Goal: Task Accomplishment & Management: Manage account settings

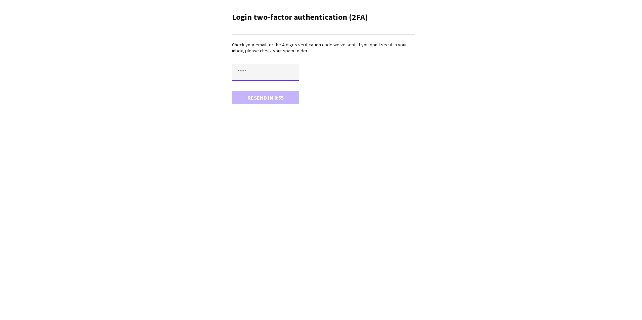
click at [279, 74] on input "text" at bounding box center [265, 72] width 67 height 17
click at [238, 76] on input "text" at bounding box center [265, 72] width 67 height 17
type input "****"
click at [245, 96] on button "Confirm" at bounding box center [265, 97] width 67 height 13
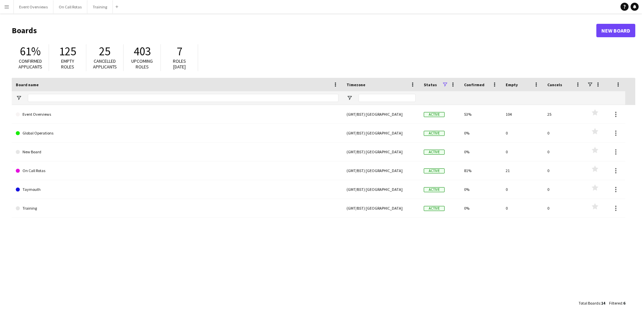
click at [6, 7] on app-icon "Menu" at bounding box center [6, 6] width 5 height 5
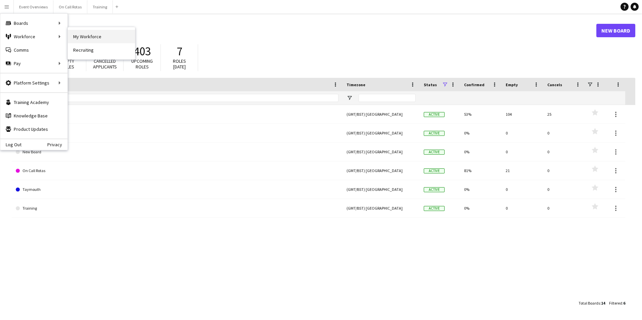
click at [82, 35] on link "My Workforce" at bounding box center [101, 36] width 67 height 13
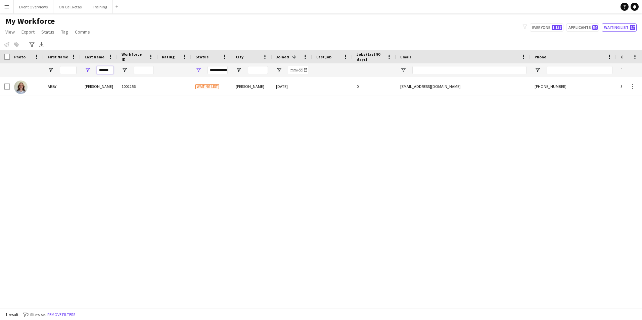
drag, startPoint x: 102, startPoint y: 74, endPoint x: 85, endPoint y: 75, distance: 17.1
click at [85, 75] on div "******" at bounding box center [99, 69] width 37 height 13
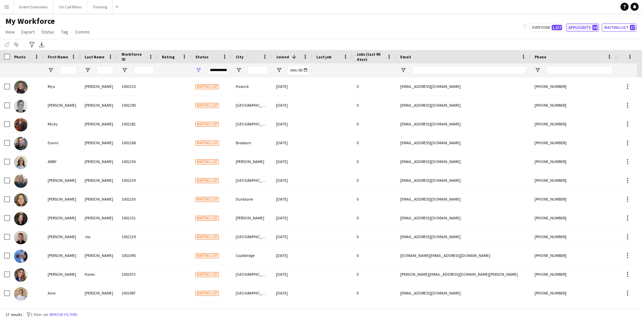
click at [594, 31] on button "Applicants 54" at bounding box center [582, 28] width 33 height 8
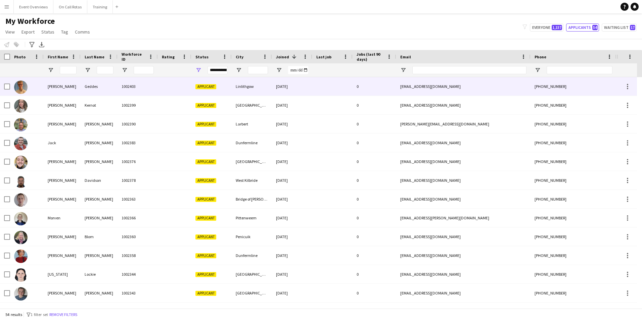
click at [150, 87] on div "1002403" at bounding box center [138, 86] width 40 height 18
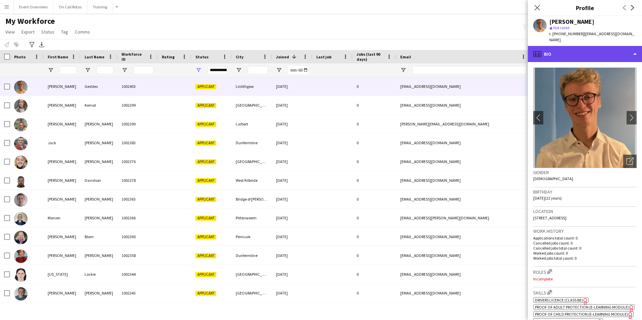
click at [564, 52] on div "profile Bio" at bounding box center [585, 54] width 114 height 16
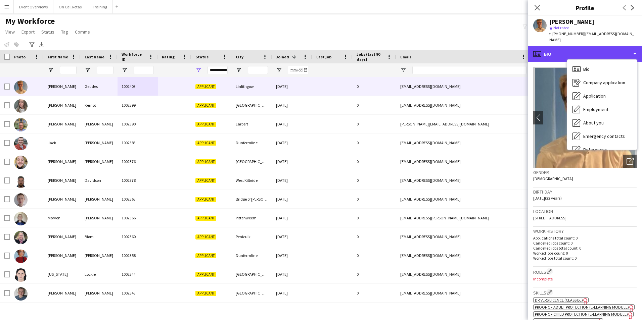
scroll to position [117, 0]
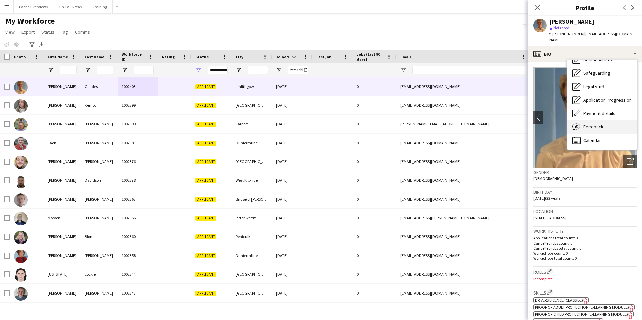
click at [588, 124] on span "Feedback" at bounding box center [594, 127] width 20 height 6
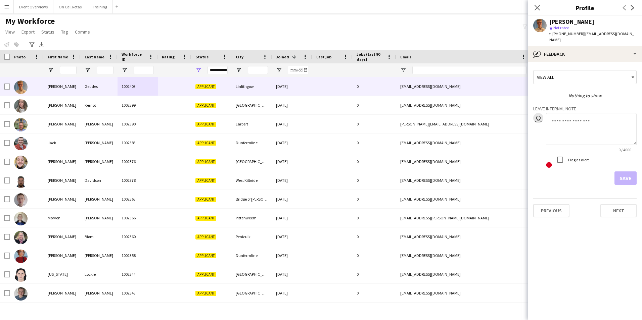
click at [579, 73] on div "View all" at bounding box center [582, 77] width 96 height 13
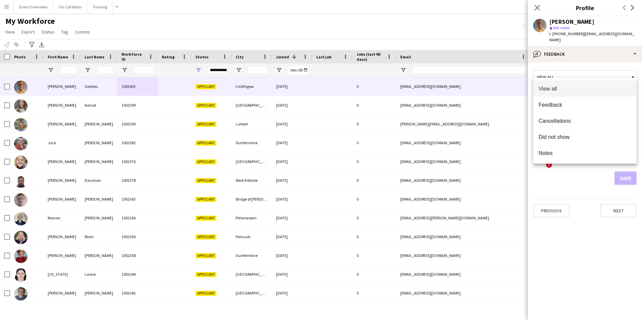
click at [580, 52] on div at bounding box center [321, 160] width 642 height 320
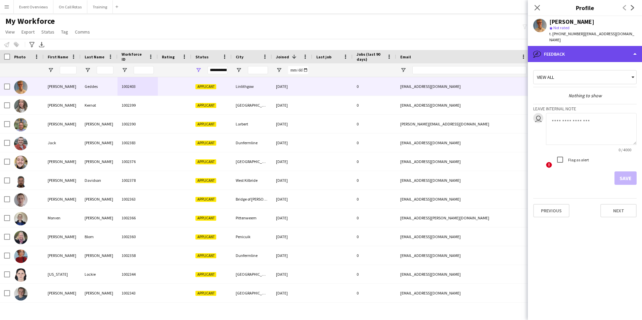
click at [578, 46] on div "bubble-pencil Feedback" at bounding box center [585, 54] width 114 height 16
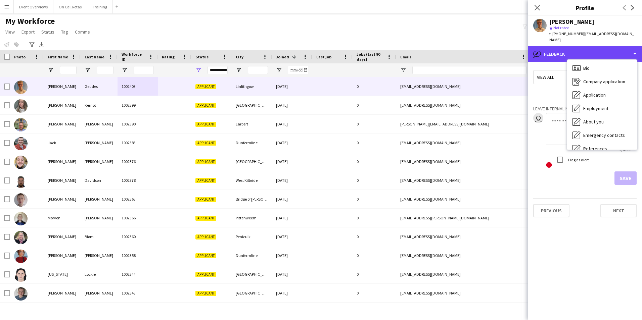
scroll to position [0, 0]
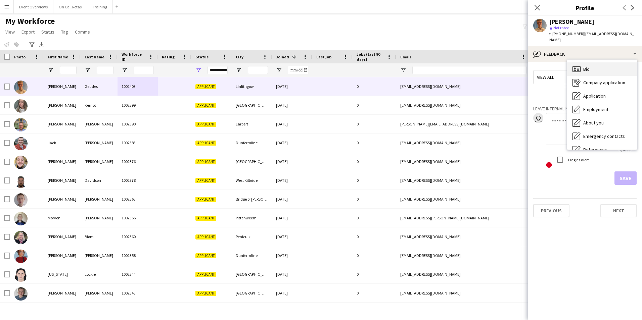
click at [589, 66] on span "Bio" at bounding box center [587, 69] width 6 height 6
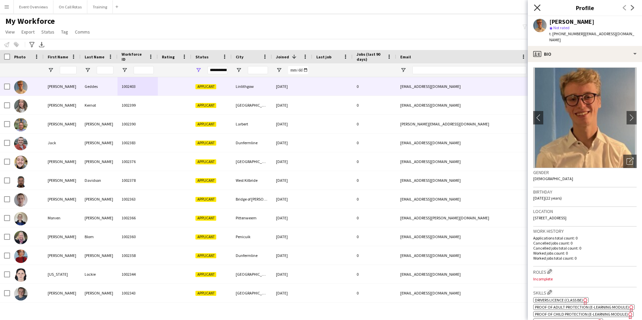
click at [539, 6] on icon at bounding box center [537, 7] width 6 height 6
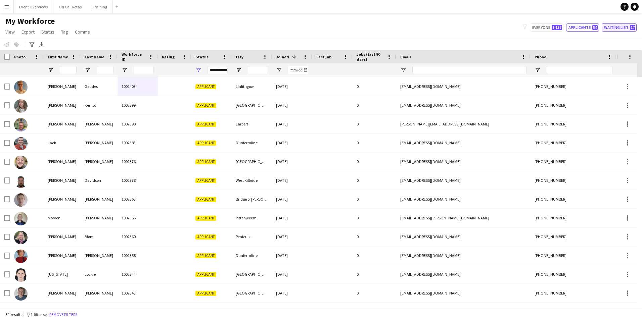
click at [621, 25] on button "Waiting list 17" at bounding box center [619, 28] width 35 height 8
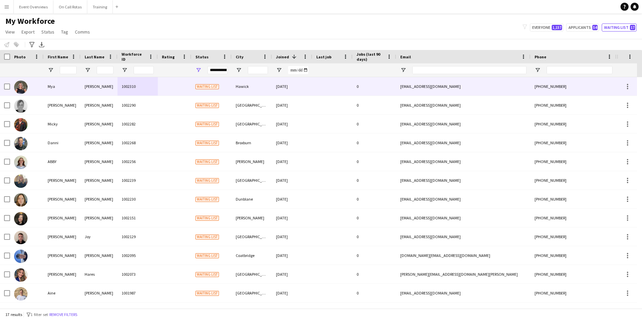
click at [179, 85] on div at bounding box center [175, 86] width 34 height 18
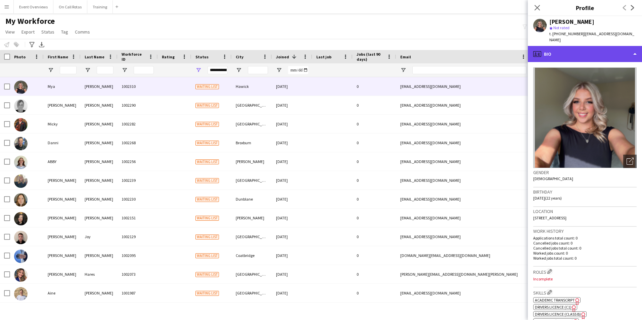
click at [579, 49] on div "profile Bio" at bounding box center [585, 54] width 114 height 16
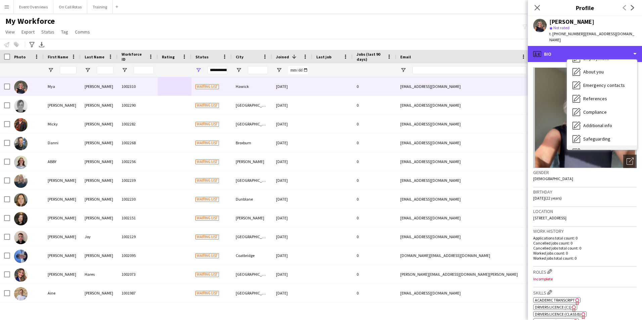
scroll to position [16, 0]
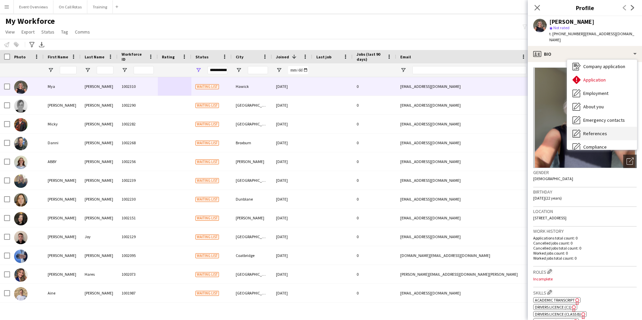
click at [595, 131] on span "References" at bounding box center [596, 134] width 24 height 6
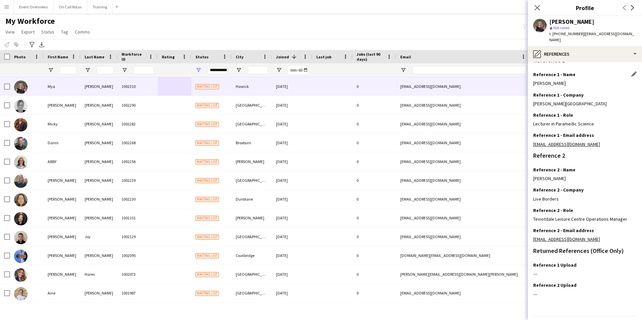
scroll to position [80, 0]
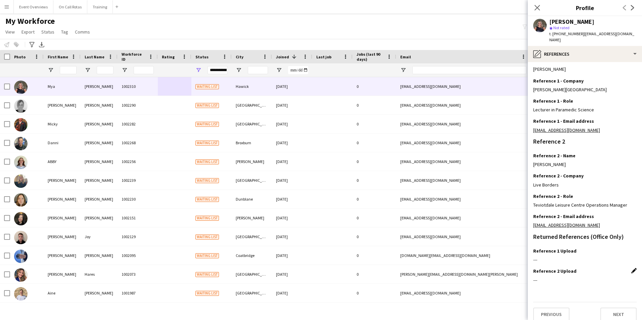
click at [632, 268] on app-icon "Edit this field" at bounding box center [634, 270] width 5 height 5
click at [604, 277] on button "Upload new file" at bounding box center [616, 282] width 42 height 11
click at [536, 10] on icon "Close pop-in" at bounding box center [537, 7] width 6 height 6
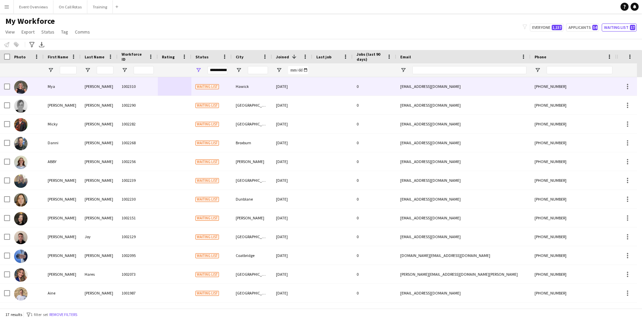
click at [121, 87] on div "1002310" at bounding box center [138, 86] width 40 height 18
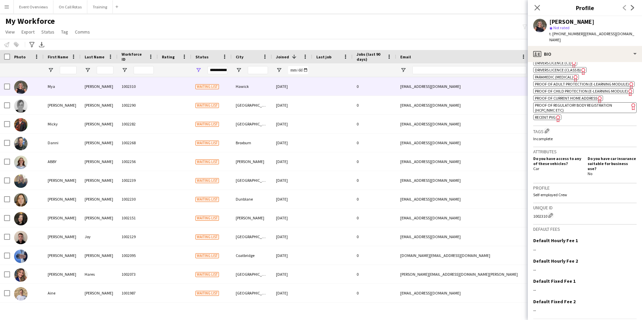
scroll to position [266, 0]
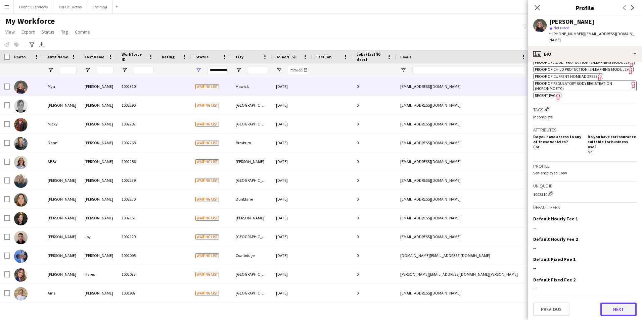
click at [617, 311] on button "Next" at bounding box center [619, 309] width 36 height 13
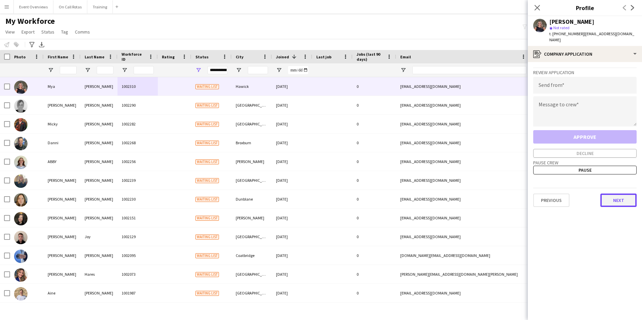
click at [608, 199] on button "Next" at bounding box center [619, 200] width 36 height 13
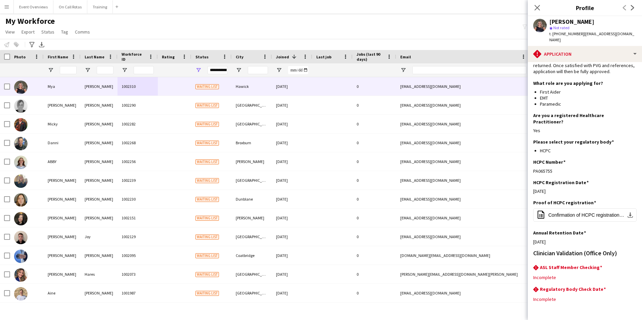
scroll to position [67, 0]
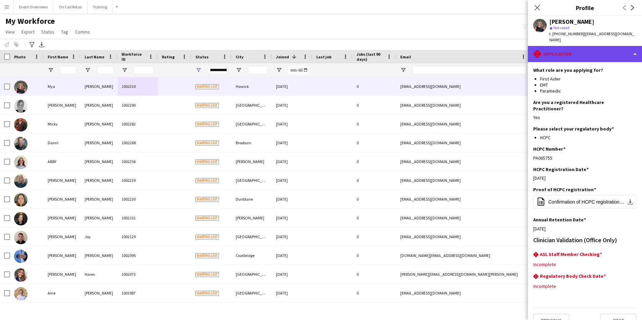
click at [570, 46] on div "rhombus-alert Application" at bounding box center [585, 54] width 114 height 16
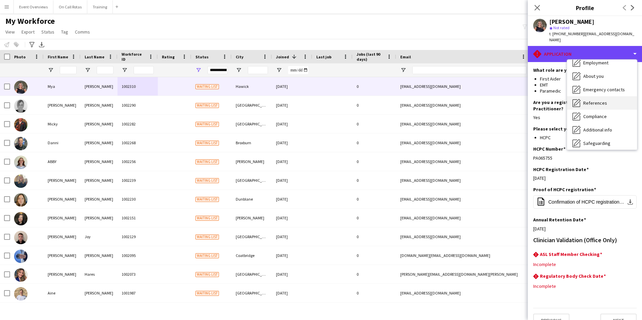
scroll to position [67, 0]
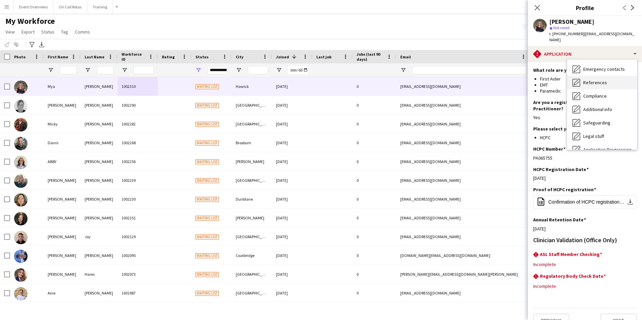
click at [592, 80] on span "References" at bounding box center [596, 83] width 24 height 6
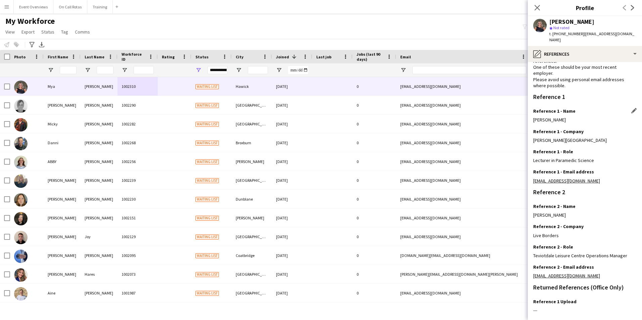
scroll to position [80, 0]
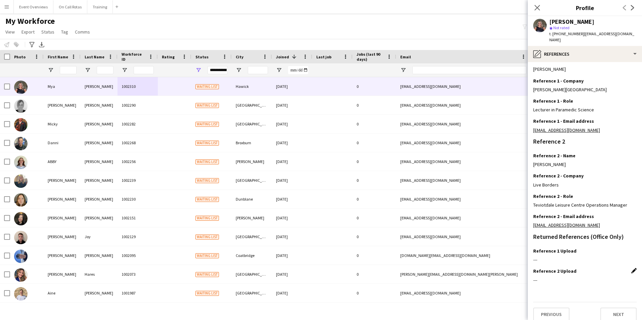
click at [632, 268] on app-icon "Edit this field" at bounding box center [634, 270] width 5 height 5
click at [614, 277] on button "Upload new file" at bounding box center [616, 282] width 42 height 11
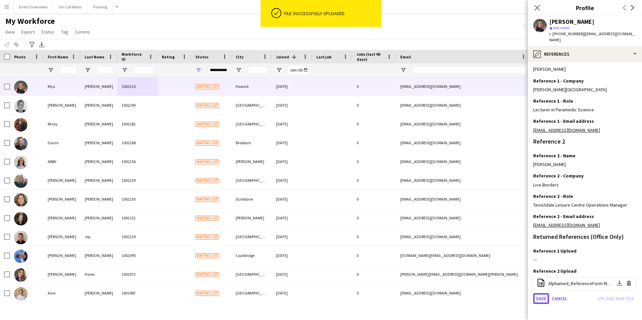
click at [541, 294] on button "Save" at bounding box center [541, 299] width 16 height 11
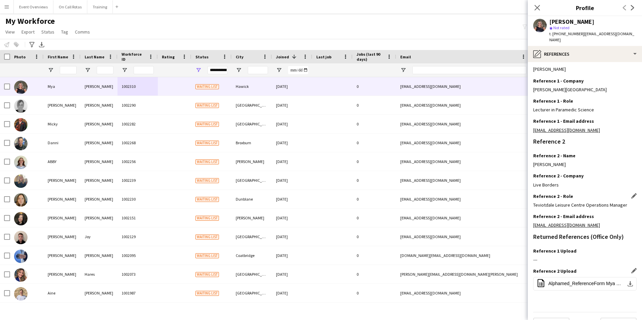
scroll to position [90, 0]
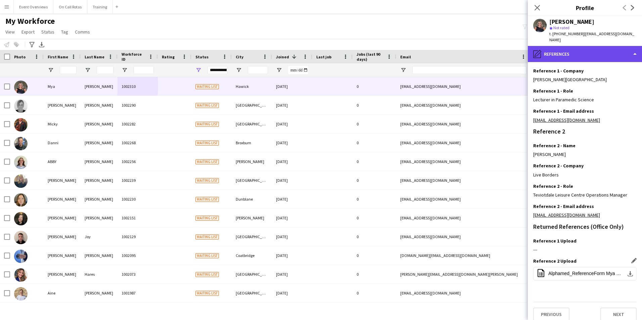
click at [565, 52] on div "pencil4 References" at bounding box center [585, 54] width 114 height 16
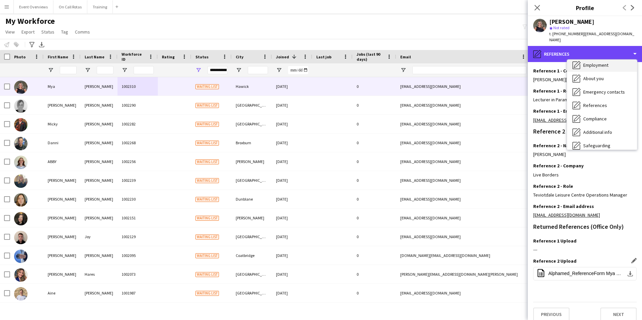
scroll to position [34, 0]
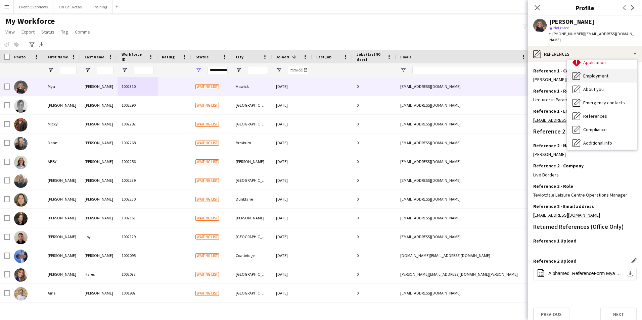
click at [601, 69] on div "Employment Employment" at bounding box center [602, 75] width 70 height 13
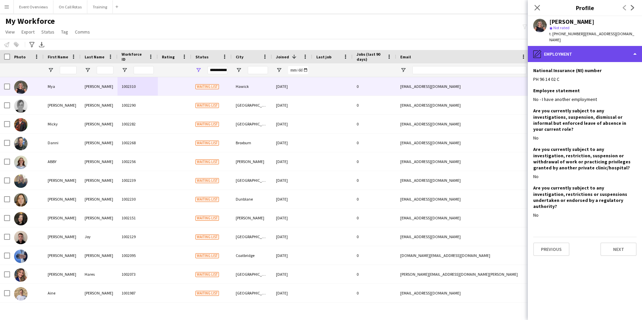
click at [589, 46] on div "pencil4 Employment" at bounding box center [585, 54] width 114 height 16
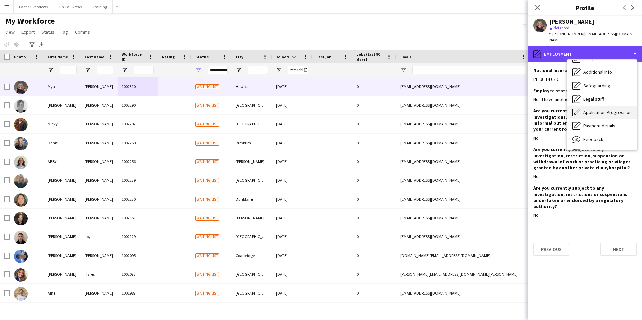
scroll to position [83, 0]
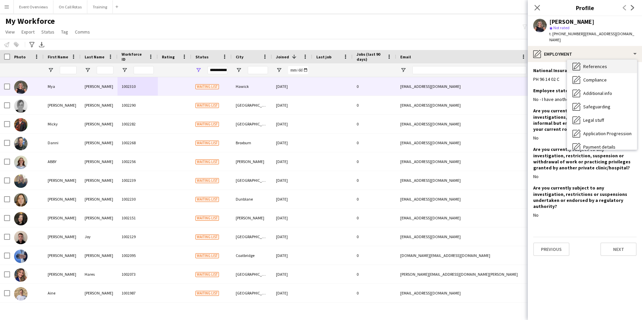
click at [592, 63] on span "References" at bounding box center [596, 66] width 24 height 6
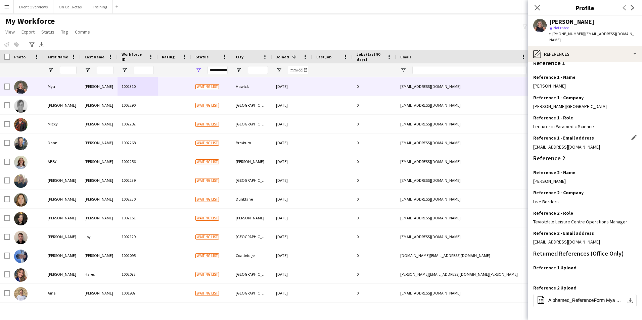
scroll to position [90, 0]
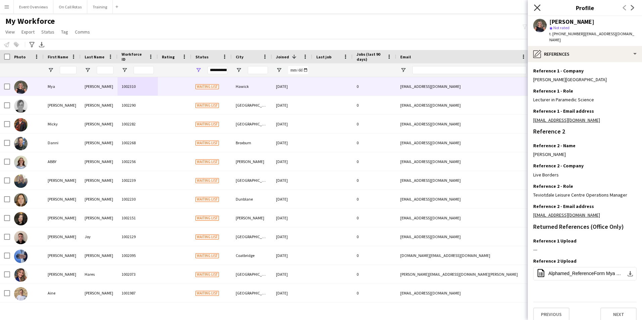
click at [535, 9] on icon "Close pop-in" at bounding box center [537, 7] width 6 height 6
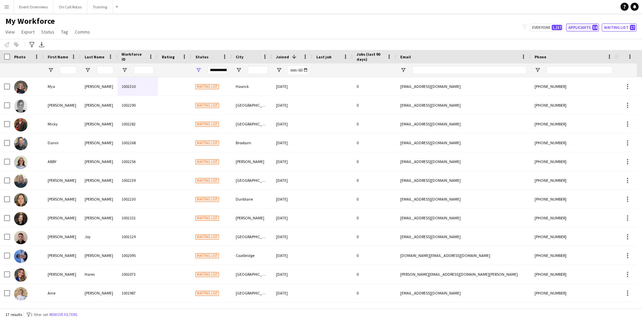
click at [591, 28] on button "Applicants 54" at bounding box center [582, 28] width 33 height 8
type input "**********"
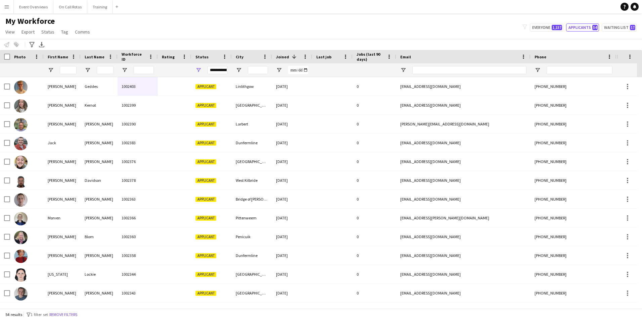
click at [4, 4] on button "Menu" at bounding box center [6, 6] width 13 height 13
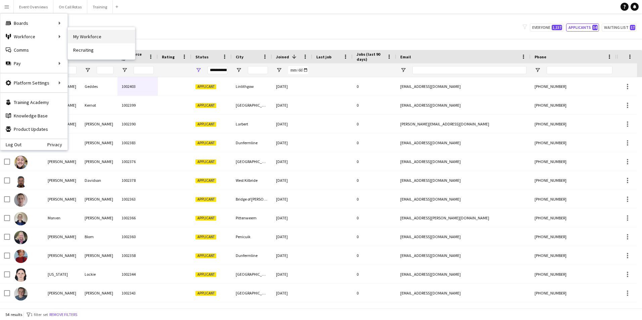
click at [77, 38] on link "My Workforce" at bounding box center [101, 36] width 67 height 13
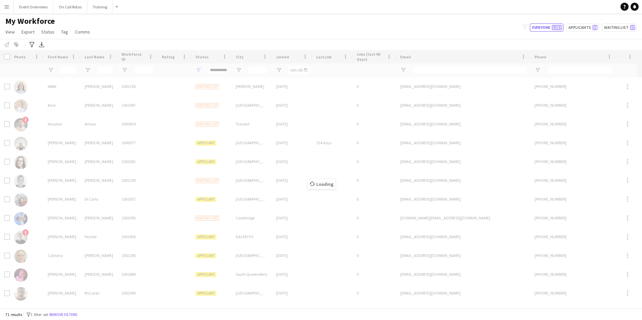
type input "**********"
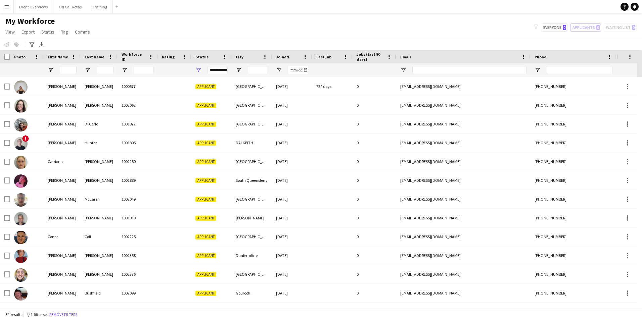
click at [3, 10] on button "Menu" at bounding box center [6, 6] width 13 height 13
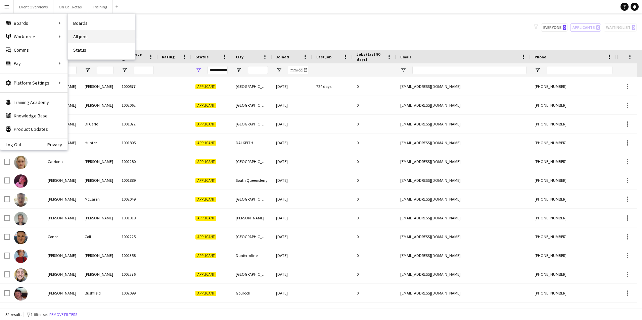
click at [78, 34] on link "All jobs" at bounding box center [101, 36] width 67 height 13
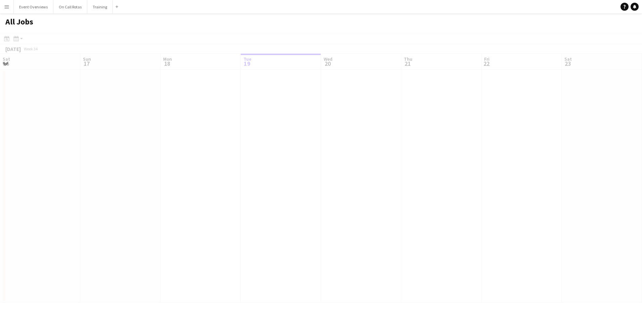
scroll to position [0, 161]
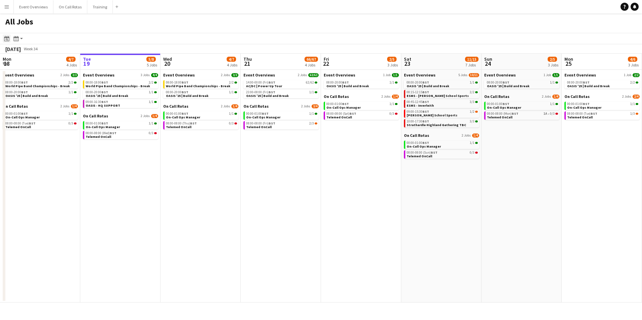
click at [5, 37] on icon "Date picker" at bounding box center [6, 38] width 5 height 5
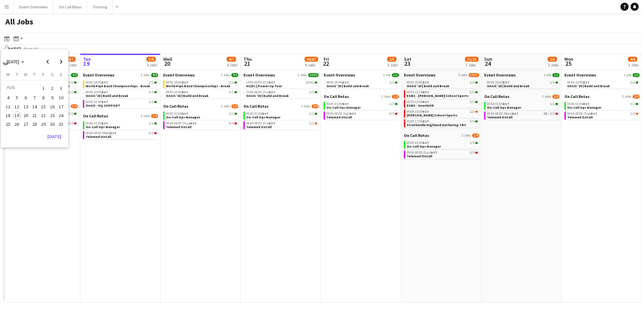
click at [58, 124] on span "31" at bounding box center [61, 124] width 8 height 8
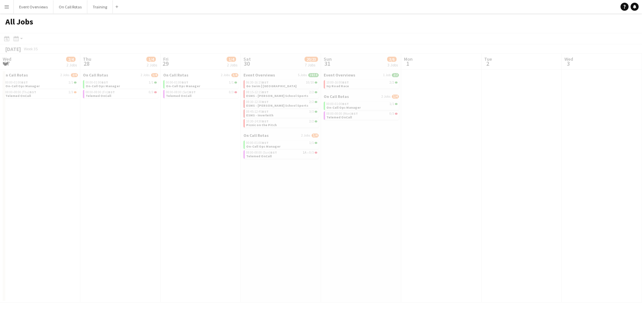
scroll to position [0, 231]
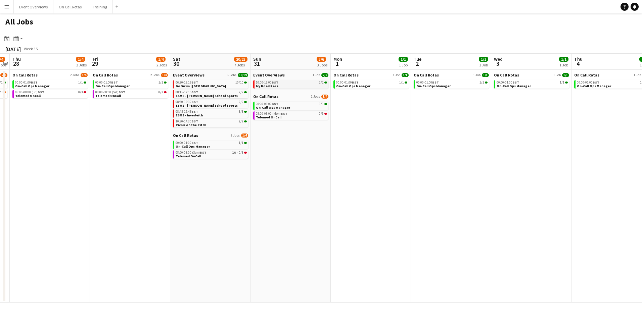
click at [264, 85] on span "Ivy Road Race" at bounding box center [267, 86] width 23 height 4
click at [3, 38] on div "Date picker" at bounding box center [7, 39] width 8 height 8
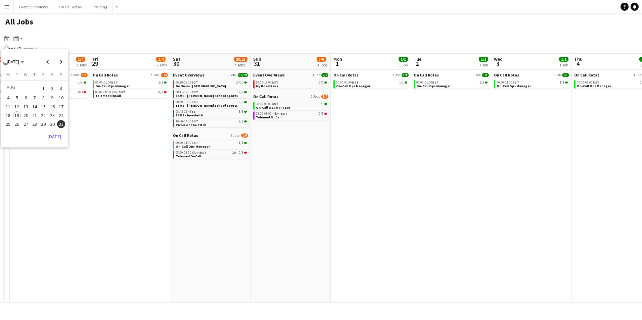
click at [19, 116] on span "19" at bounding box center [17, 116] width 8 height 8
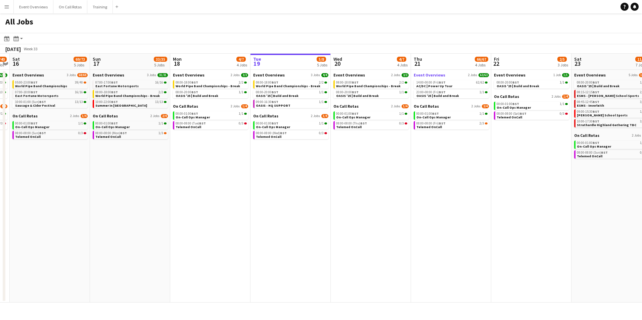
click at [455, 75] on link "Event Overviews 2 Jobs 63/63" at bounding box center [451, 75] width 75 height 5
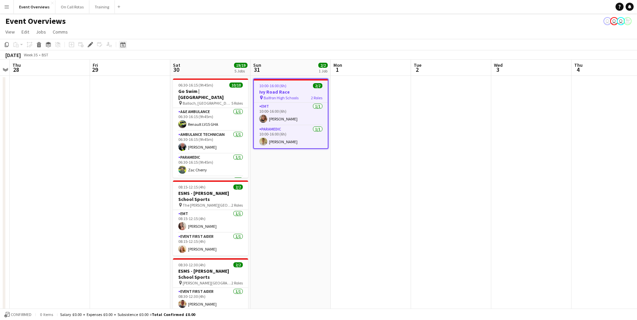
click at [125, 45] on icon "Date picker" at bounding box center [122, 44] width 5 height 5
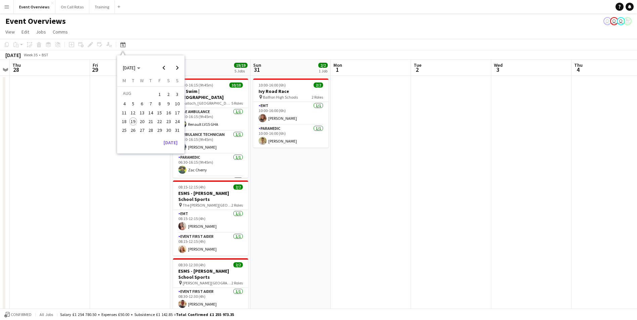
click at [133, 123] on span "19" at bounding box center [133, 122] width 8 height 8
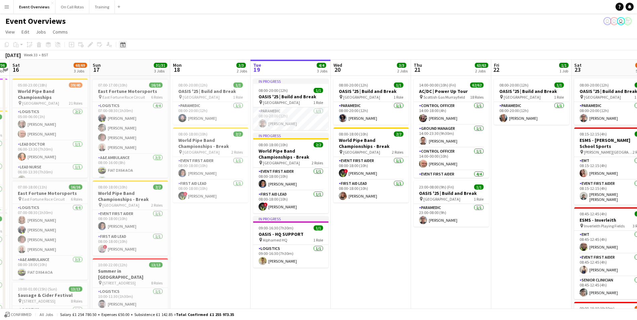
click at [126, 46] on div "Date picker" at bounding box center [123, 45] width 8 height 8
click at [169, 129] on span "30" at bounding box center [169, 130] width 8 height 8
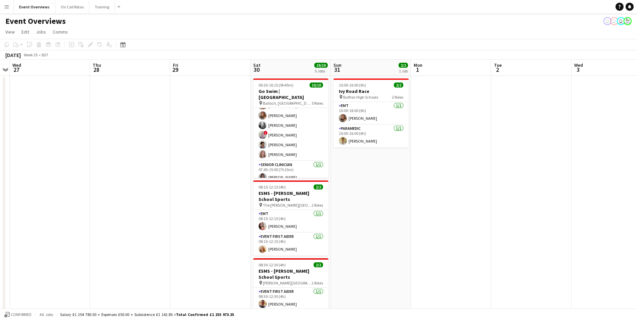
click at [9, 9] on app-icon "Menu" at bounding box center [6, 6] width 5 height 5
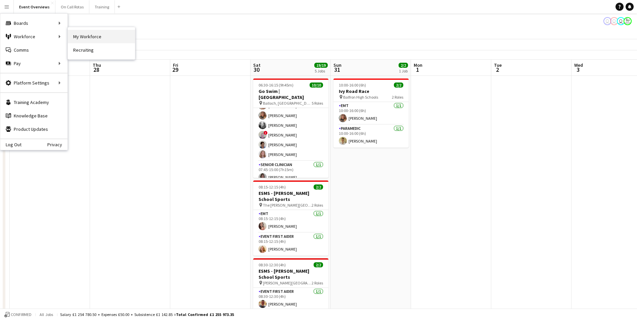
click at [88, 36] on link "My Workforce" at bounding box center [101, 36] width 67 height 13
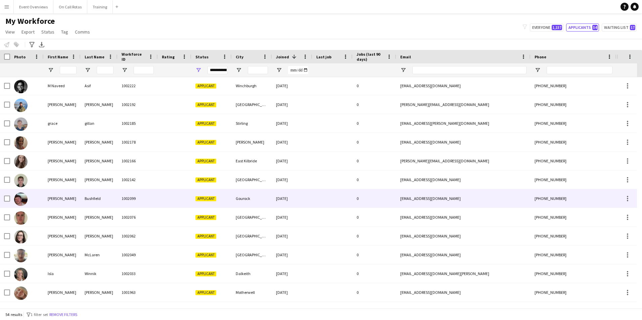
scroll to position [537, 0]
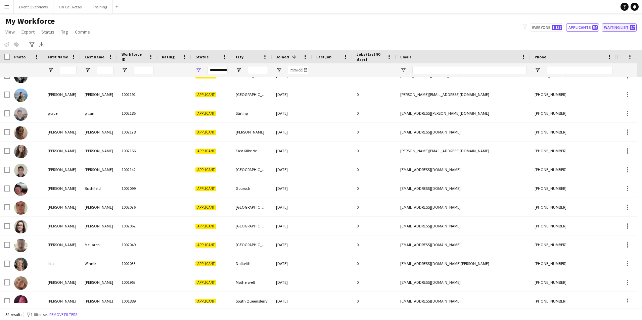
click at [620, 27] on button "Waiting list 17" at bounding box center [619, 28] width 35 height 8
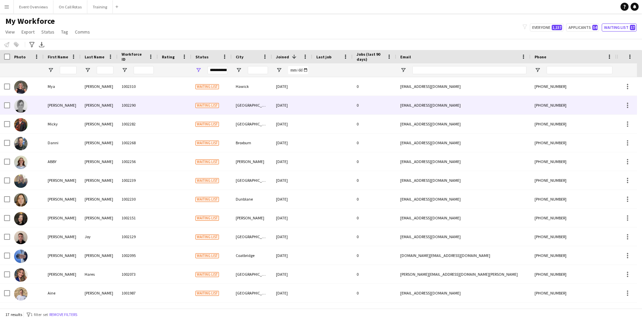
click at [169, 102] on div at bounding box center [175, 105] width 34 height 18
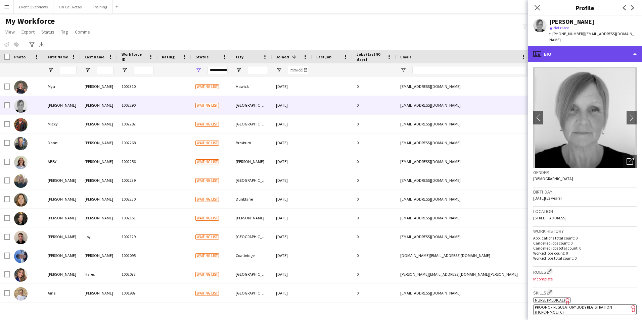
click at [577, 51] on div "profile Bio" at bounding box center [585, 54] width 114 height 16
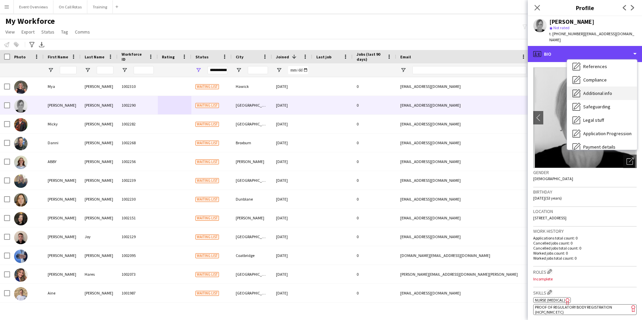
scroll to position [16, 0]
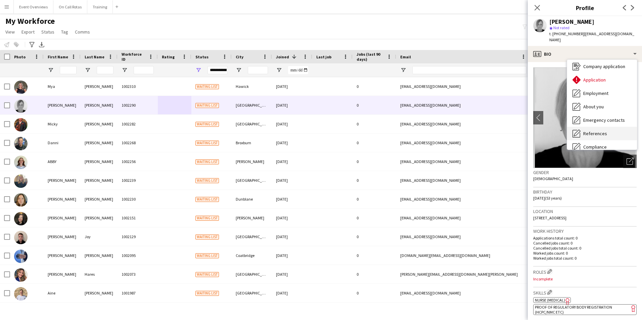
click at [595, 131] on span "References" at bounding box center [596, 134] width 24 height 6
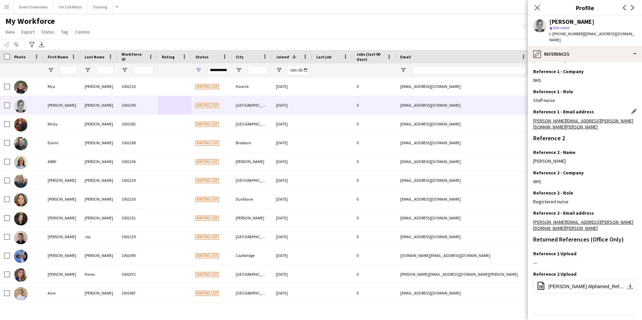
scroll to position [90, 0]
click at [594, 284] on span "Andrea Ladd Alphamed_ReferenceForm.docx" at bounding box center [587, 286] width 76 height 5
click at [632, 250] on app-icon "Edit this field" at bounding box center [634, 252] width 5 height 5
click at [616, 259] on button "Upload new file" at bounding box center [616, 264] width 42 height 11
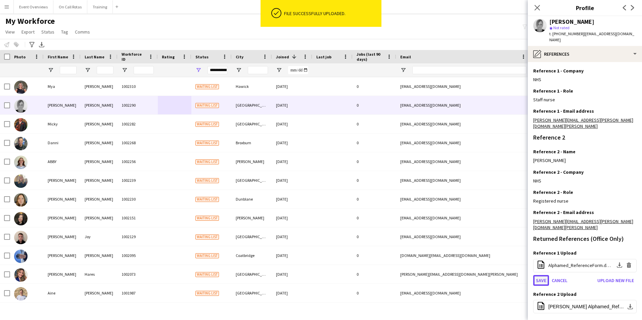
click at [543, 275] on button "Save" at bounding box center [541, 280] width 16 height 11
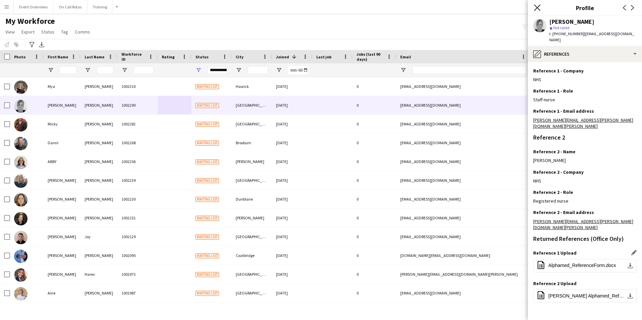
click at [539, 5] on icon "Close pop-in" at bounding box center [537, 7] width 6 height 6
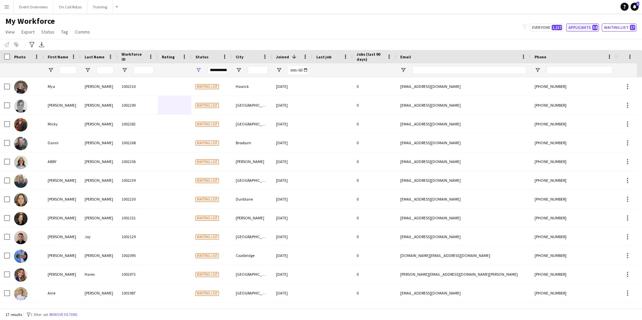
click at [578, 24] on button "Applicants 54" at bounding box center [582, 28] width 33 height 8
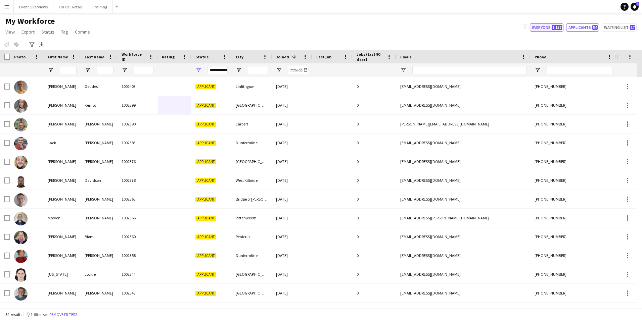
click at [551, 30] on button "Everyone 1,157" at bounding box center [547, 28] width 34 height 8
type input "**********"
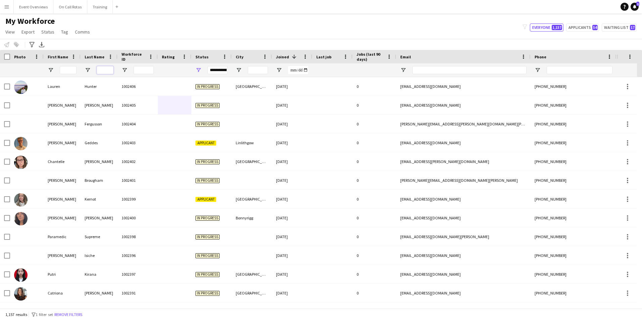
click at [105, 70] on input "Last Name Filter Input" at bounding box center [105, 70] width 17 height 8
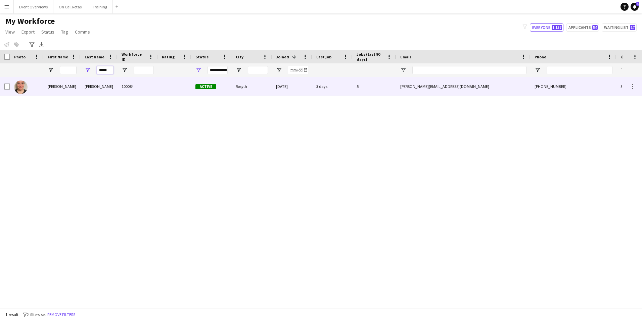
type input "*****"
click at [52, 85] on div "Leanne" at bounding box center [62, 86] width 37 height 18
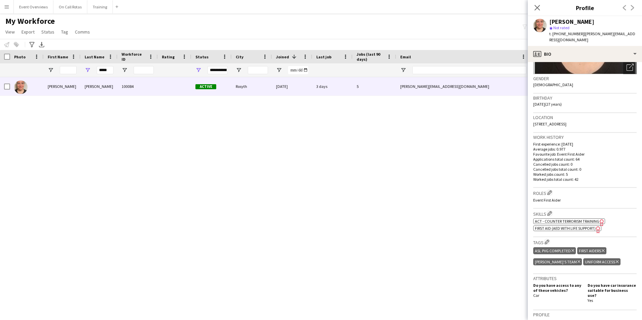
scroll to position [67, 0]
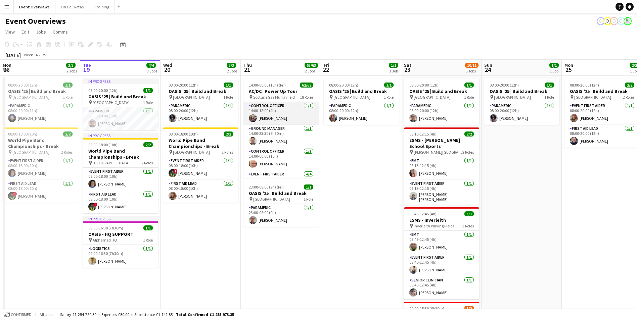
click at [252, 117] on app-user-avatar at bounding box center [253, 118] width 8 height 8
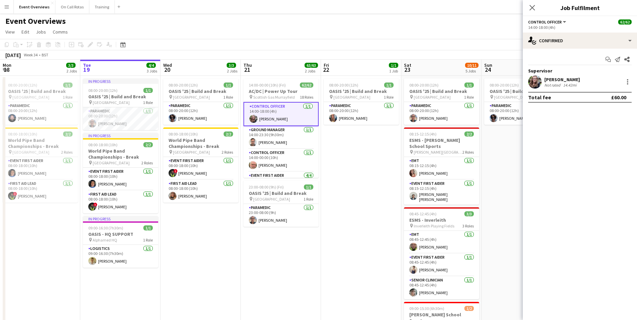
click at [534, 82] on app-user-avatar at bounding box center [534, 81] width 13 height 13
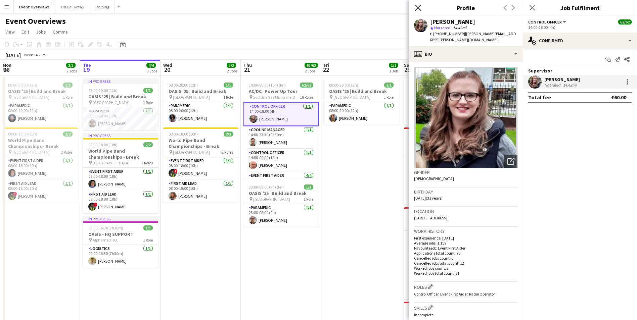
click at [417, 7] on icon at bounding box center [418, 7] width 6 height 6
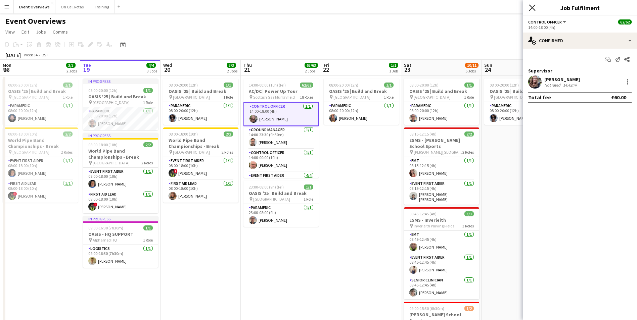
click at [532, 6] on icon "Close pop-in" at bounding box center [532, 7] width 6 height 6
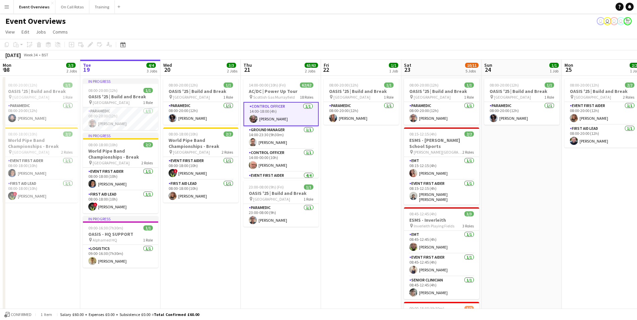
click at [8, 8] on app-icon "Menu" at bounding box center [6, 6] width 5 height 5
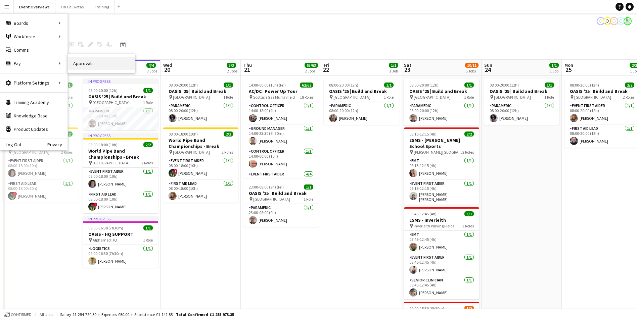
click at [81, 65] on link "Approvals" at bounding box center [101, 63] width 67 height 13
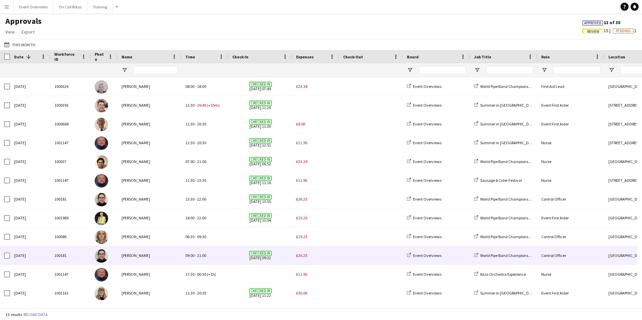
click at [300, 257] on span "£26.25" at bounding box center [301, 255] width 11 height 5
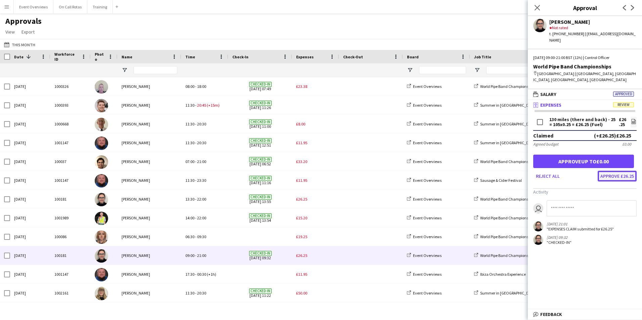
click at [610, 172] on button "Approve £26.25" at bounding box center [617, 176] width 39 height 11
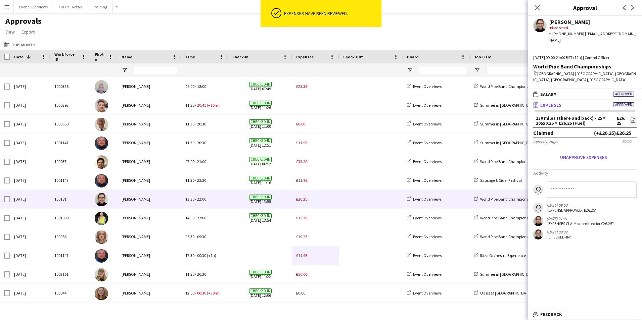
click at [298, 199] on span "£26.25" at bounding box center [301, 199] width 11 height 5
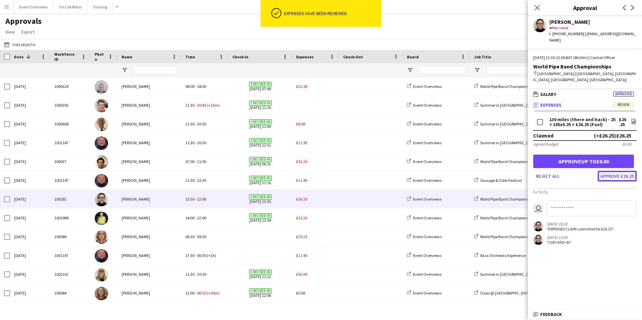
click at [622, 171] on button "Approve £26.25" at bounding box center [617, 176] width 39 height 11
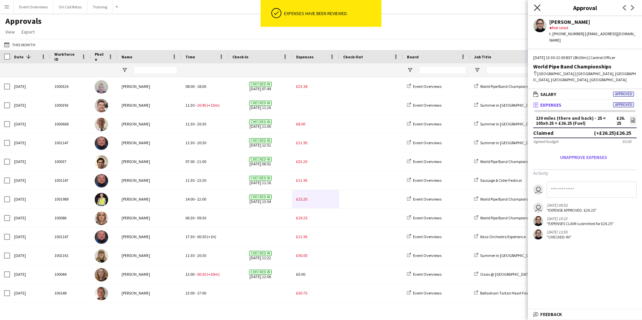
click at [534, 5] on icon at bounding box center [537, 7] width 6 height 6
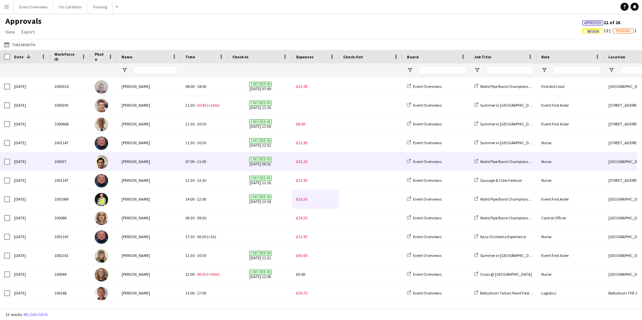
click at [346, 159] on span at bounding box center [371, 162] width 56 height 18
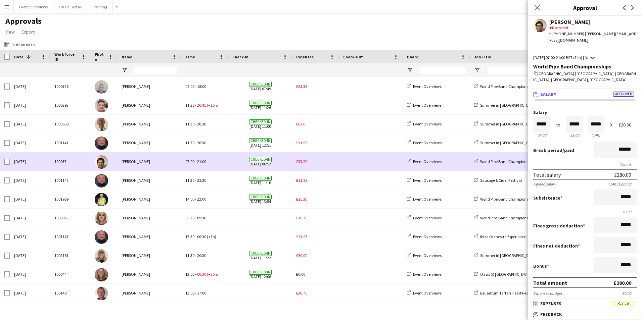
click at [303, 161] on span "£33.20" at bounding box center [301, 161] width 11 height 5
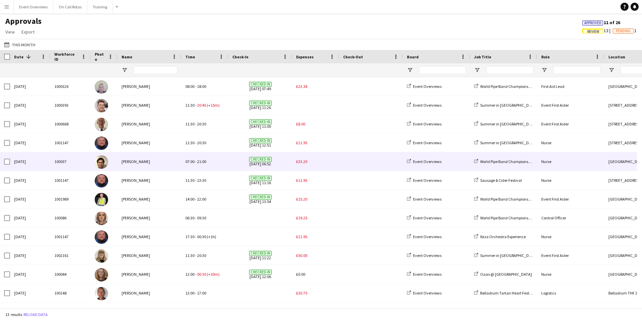
click at [306, 163] on span "£33.20" at bounding box center [301, 161] width 11 height 5
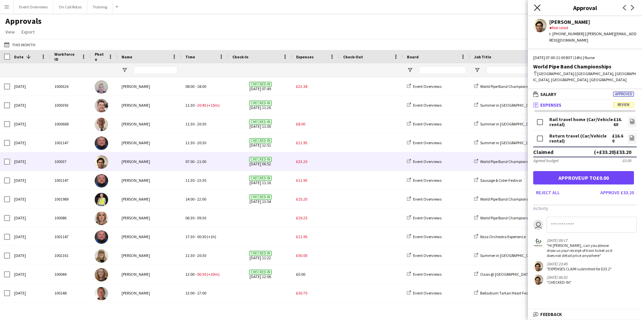
click at [535, 7] on icon "Close pop-in" at bounding box center [537, 7] width 6 height 6
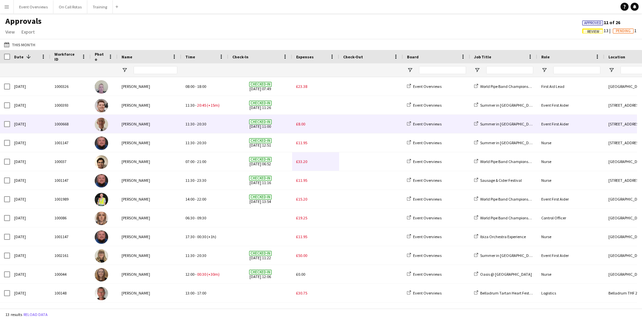
click at [292, 123] on div "Checked-in 17-08-2025 11:00" at bounding box center [260, 124] width 64 height 18
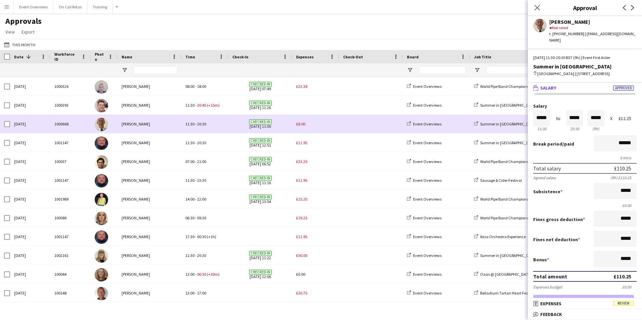
click at [302, 125] on span "£8.00" at bounding box center [300, 124] width 9 height 5
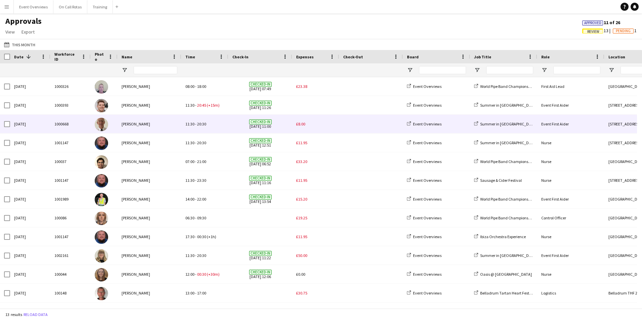
click at [302, 125] on span "£8.00" at bounding box center [300, 124] width 9 height 5
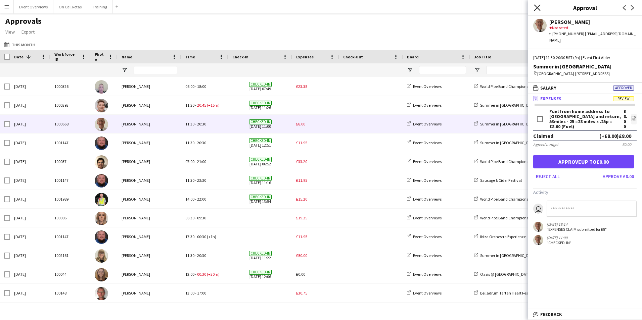
click at [536, 6] on icon "Close pop-in" at bounding box center [537, 7] width 6 height 6
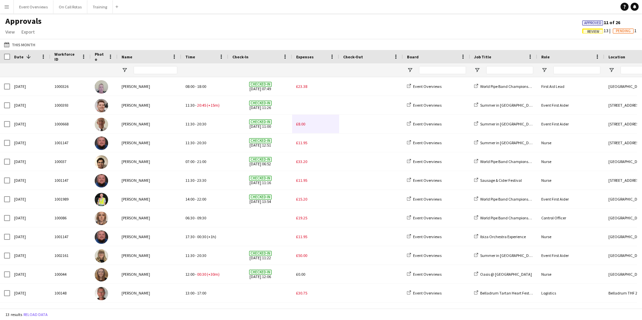
click at [7, 6] on app-icon "Menu" at bounding box center [6, 6] width 5 height 5
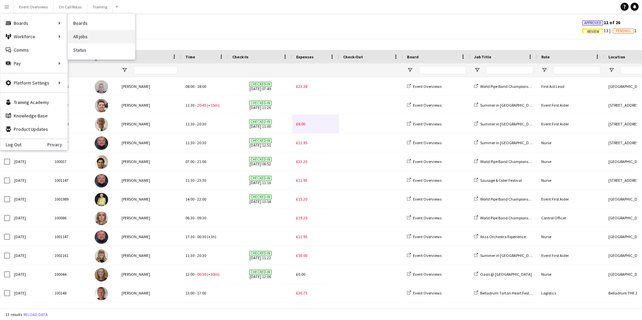
click at [83, 37] on link "All jobs" at bounding box center [101, 36] width 67 height 13
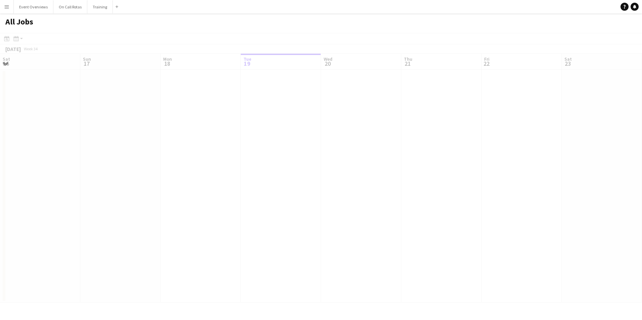
scroll to position [0, 161]
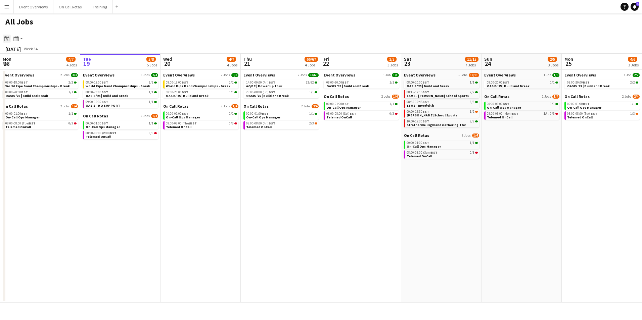
click at [9, 39] on icon "Date picker" at bounding box center [6, 38] width 5 height 5
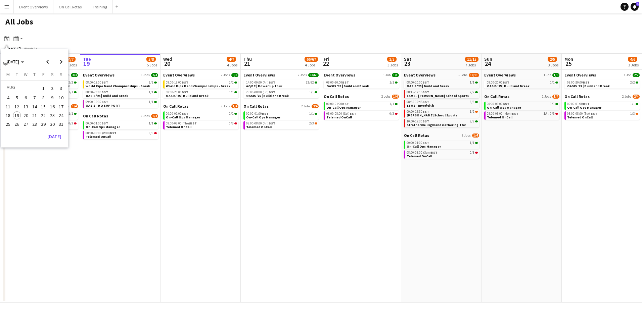
click at [52, 125] on span "30" at bounding box center [52, 124] width 8 height 8
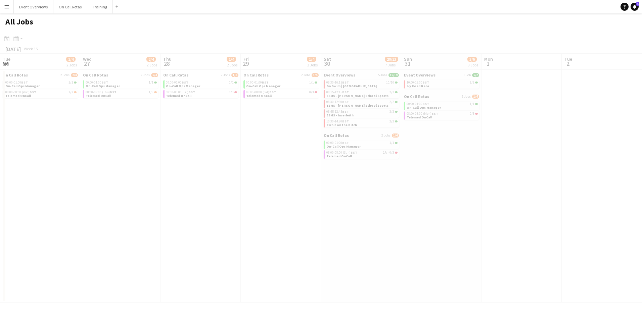
scroll to position [0, 231]
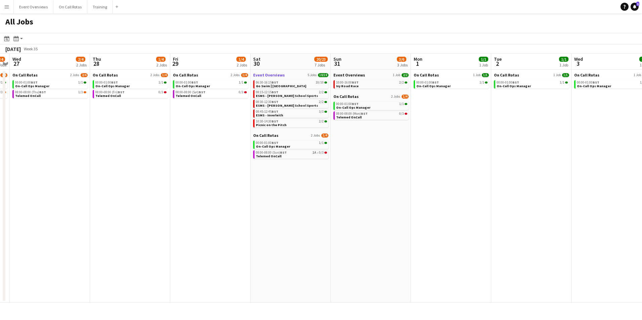
click at [286, 73] on link "Event Overviews 5 Jobs 19/19" at bounding box center [290, 75] width 75 height 5
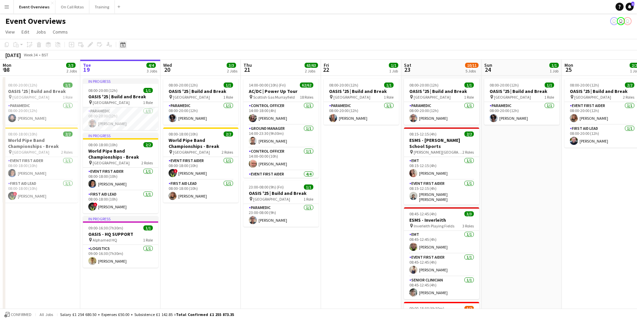
click at [120, 44] on div "Date picker" at bounding box center [123, 45] width 8 height 8
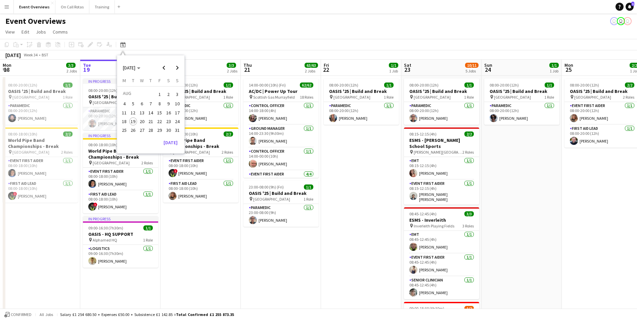
click at [168, 125] on span "23" at bounding box center [169, 122] width 8 height 8
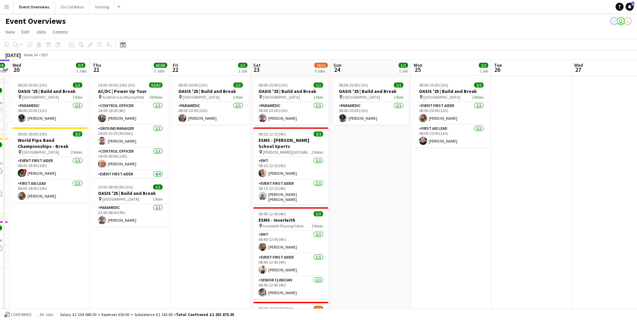
click at [123, 45] on icon "Date picker" at bounding box center [122, 44] width 5 height 5
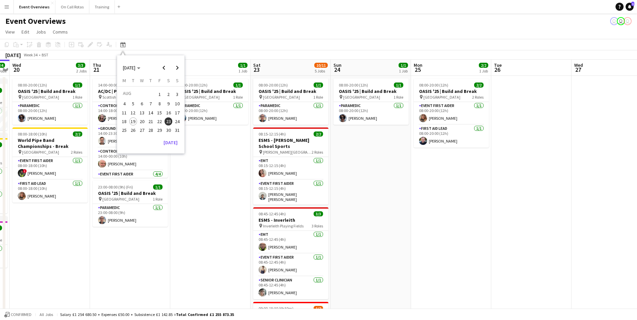
click at [170, 130] on span "30" at bounding box center [169, 130] width 8 height 8
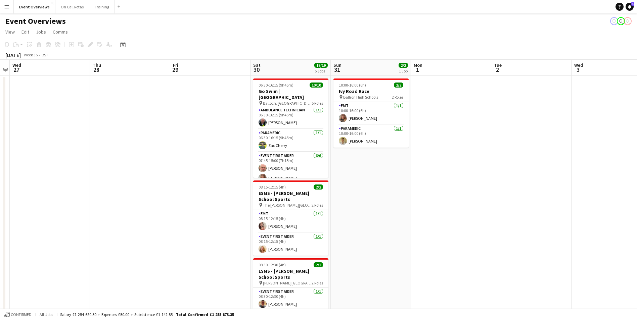
scroll to position [34, 0]
click at [122, 44] on icon at bounding box center [122, 44] width 5 height 5
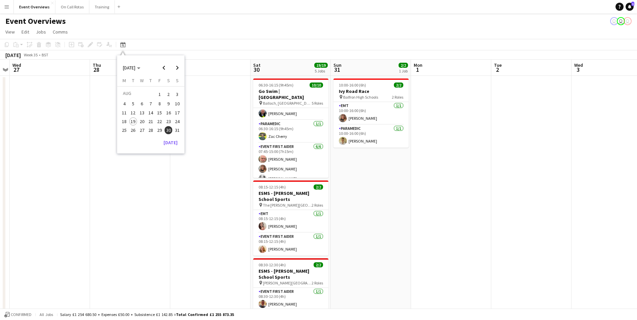
click at [133, 120] on span "19" at bounding box center [133, 122] width 8 height 8
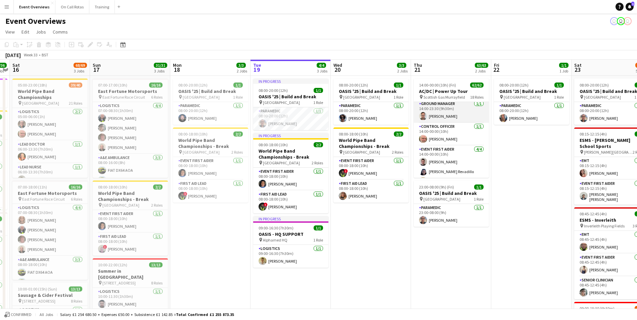
scroll to position [58, 0]
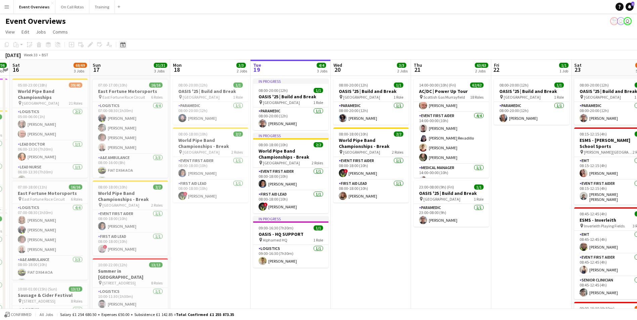
click at [123, 44] on icon at bounding box center [122, 44] width 5 height 5
click at [168, 121] on span "23" at bounding box center [169, 122] width 8 height 8
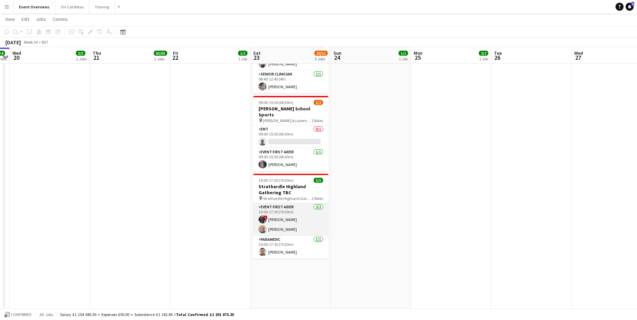
scroll to position [206, 0]
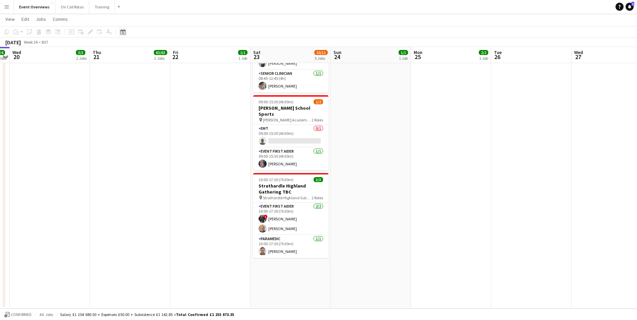
click at [124, 35] on div "Date picker" at bounding box center [123, 32] width 8 height 8
click at [177, 57] on span "Next month" at bounding box center [177, 54] width 13 height 13
click at [181, 108] on span "21" at bounding box center [177, 107] width 8 height 8
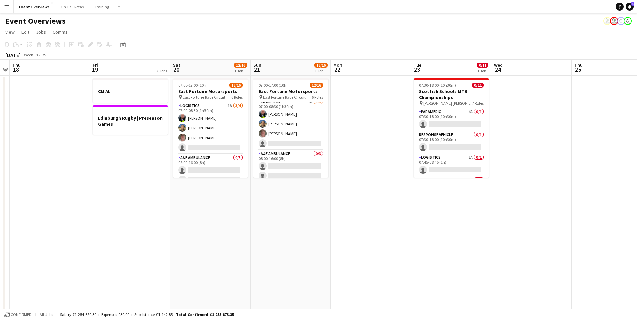
scroll to position [0, 0]
click at [124, 42] on div "Date picker" at bounding box center [123, 45] width 8 height 8
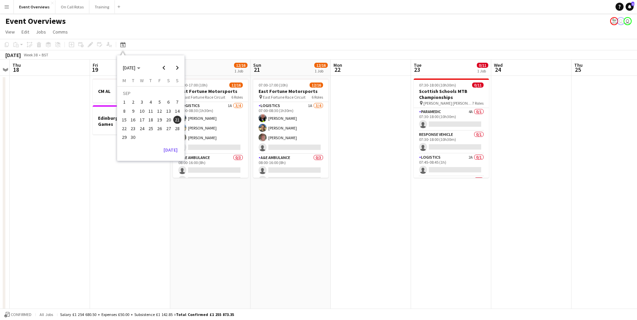
click at [134, 136] on span "30" at bounding box center [133, 138] width 8 height 8
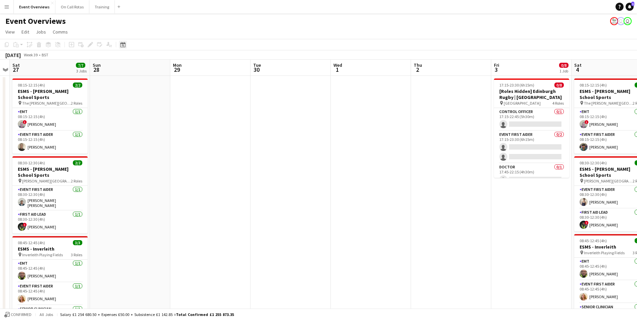
click at [123, 43] on icon "Date picker" at bounding box center [122, 44] width 5 height 5
click at [164, 67] on span "Previous month" at bounding box center [163, 67] width 13 height 13
click at [169, 132] on span "30" at bounding box center [169, 130] width 8 height 8
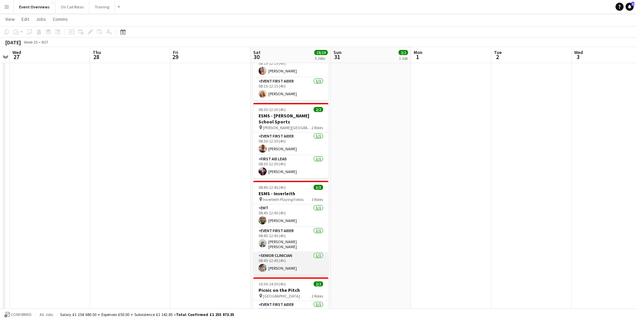
scroll to position [206, 0]
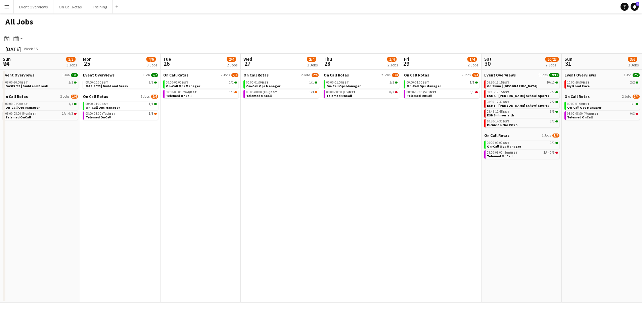
scroll to position [0, 231]
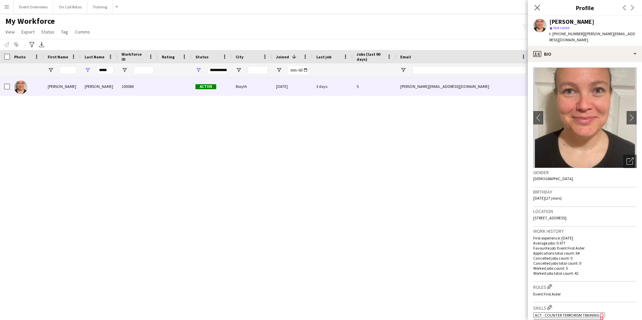
scroll to position [67, 0]
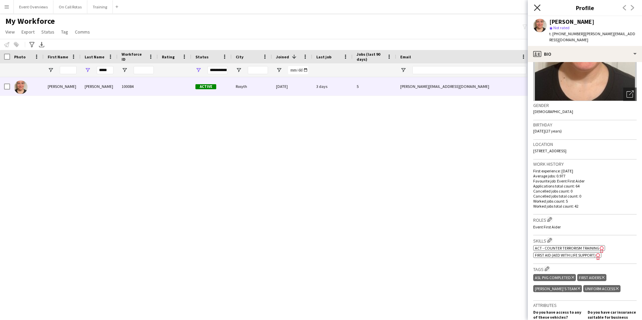
click at [537, 9] on icon "Close pop-in" at bounding box center [537, 7] width 6 height 6
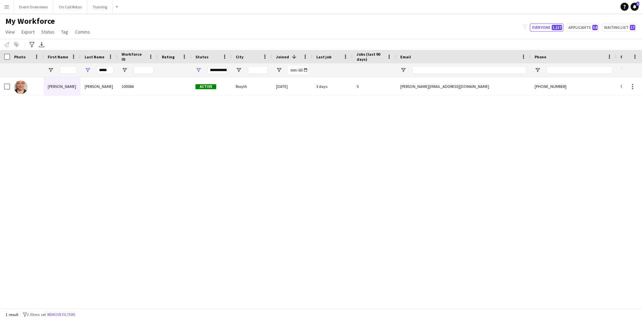
click at [6, 9] on button "Menu" at bounding box center [6, 6] width 13 height 13
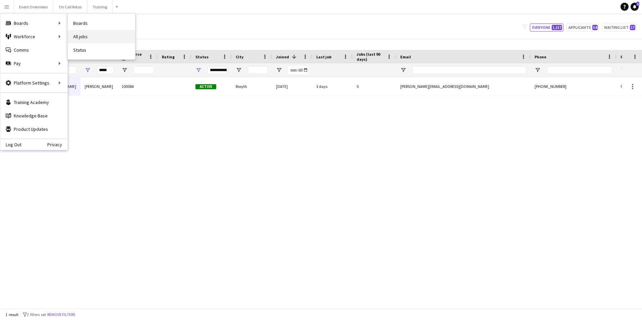
click at [77, 34] on link "All jobs" at bounding box center [101, 36] width 67 height 13
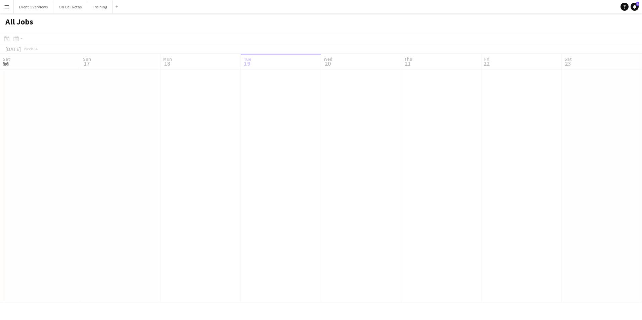
scroll to position [0, 161]
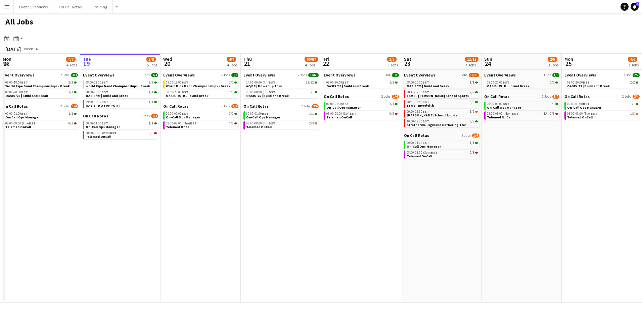
click at [6, 8] on app-icon "Menu" at bounding box center [6, 6] width 5 height 5
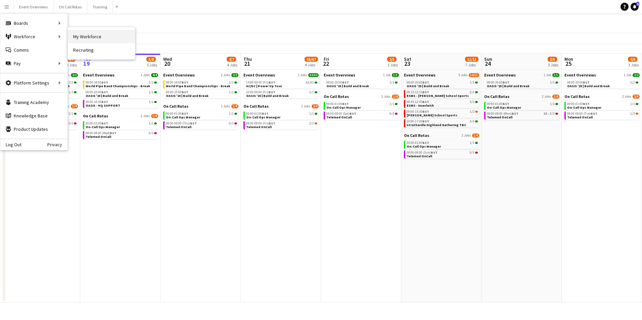
click at [82, 35] on link "My Workforce" at bounding box center [101, 36] width 67 height 13
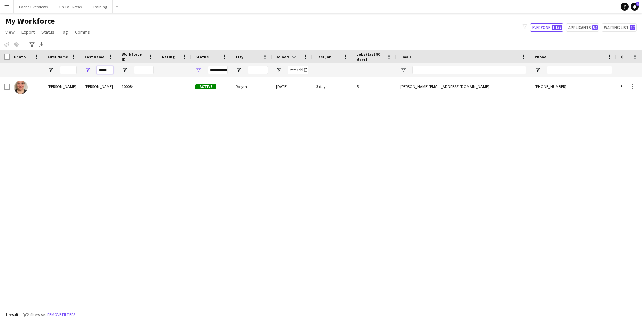
drag, startPoint x: 112, startPoint y: 70, endPoint x: 76, endPoint y: 72, distance: 36.3
click at [76, 71] on div "*****" at bounding box center [364, 69] width 728 height 13
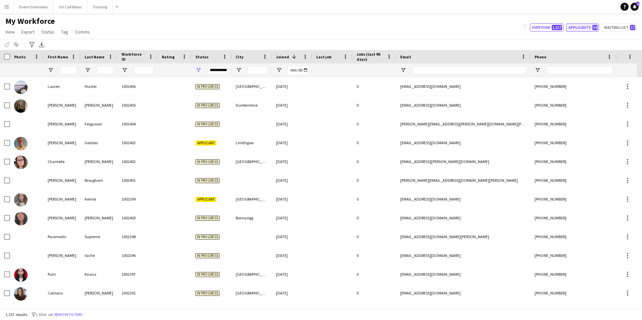
click at [586, 25] on button "Applicants 54" at bounding box center [582, 28] width 33 height 8
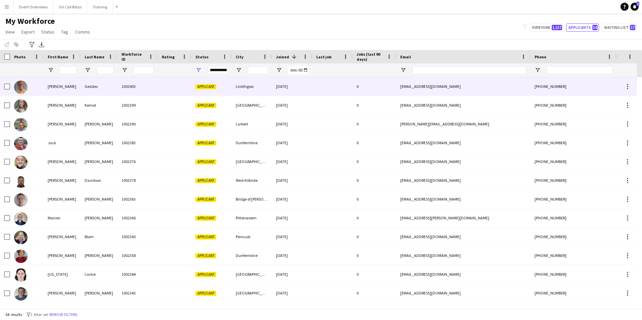
click at [258, 90] on div "Linlithgow" at bounding box center [252, 86] width 40 height 18
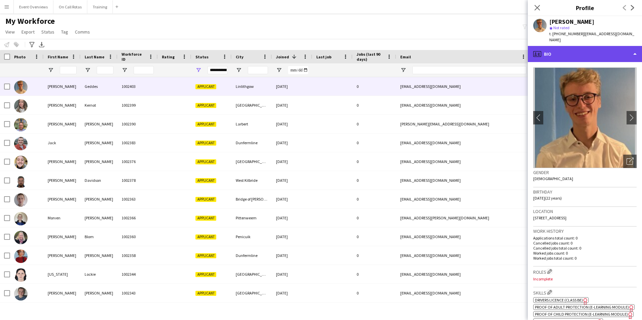
click at [564, 52] on div "profile Bio" at bounding box center [585, 54] width 114 height 16
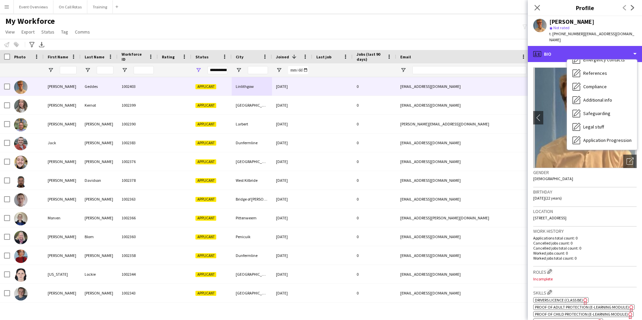
scroll to position [117, 0]
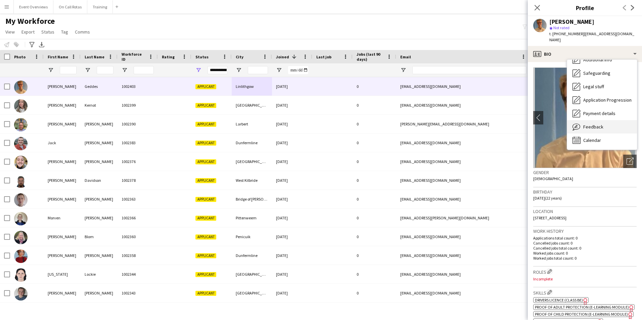
click at [591, 124] on span "Feedback" at bounding box center [594, 127] width 20 height 6
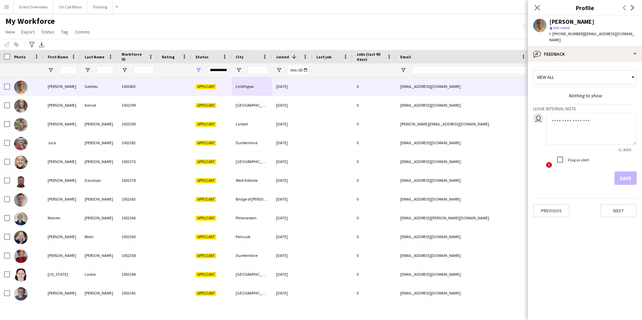
click at [560, 72] on div "View all" at bounding box center [582, 77] width 96 height 13
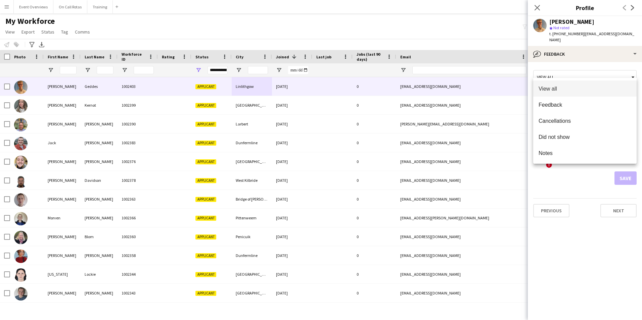
click at [555, 48] on div at bounding box center [321, 160] width 642 height 320
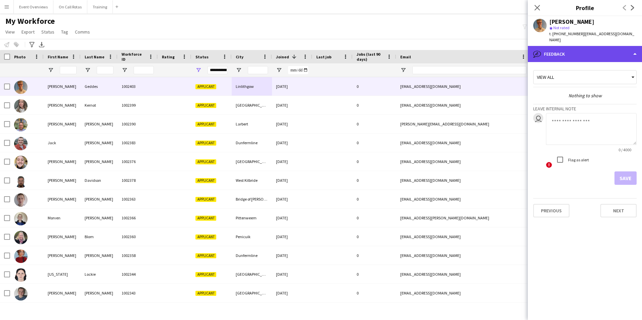
click at [564, 51] on div "bubble-pencil Feedback" at bounding box center [585, 54] width 114 height 16
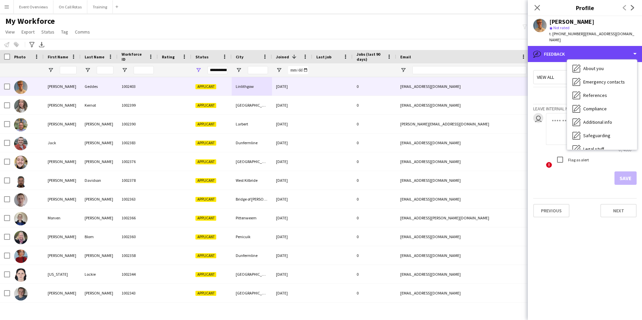
scroll to position [0, 0]
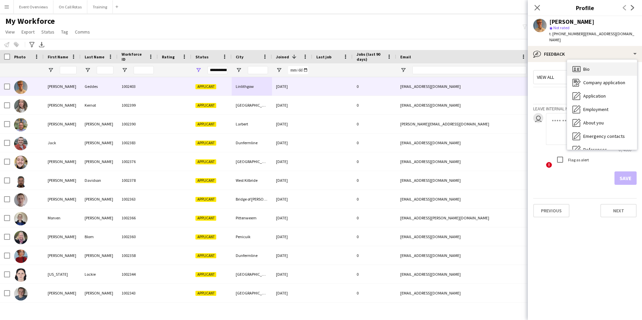
click at [583, 62] on div "Bio Bio" at bounding box center [602, 68] width 70 height 13
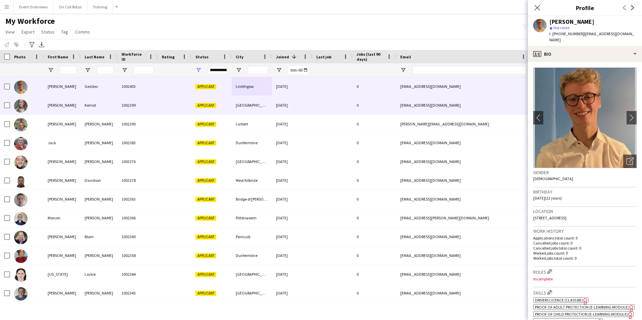
click at [317, 103] on div at bounding box center [332, 105] width 40 height 18
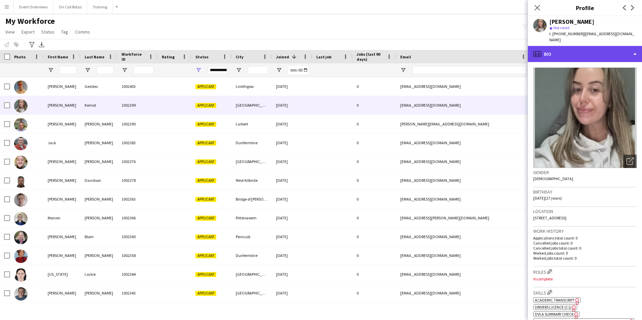
click at [562, 50] on div "profile Bio" at bounding box center [585, 54] width 114 height 16
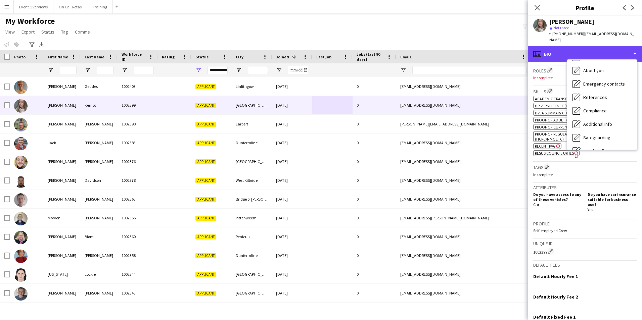
scroll to position [117, 0]
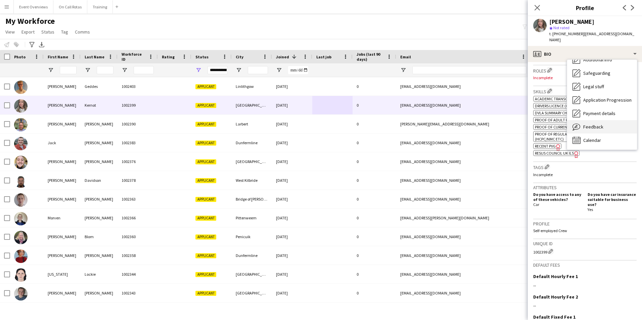
click at [590, 124] on div "Feedback Feedback" at bounding box center [602, 126] width 70 height 13
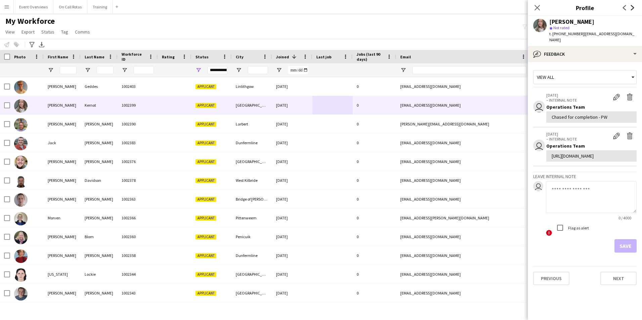
click at [631, 9] on icon "Next" at bounding box center [632, 7] width 5 height 5
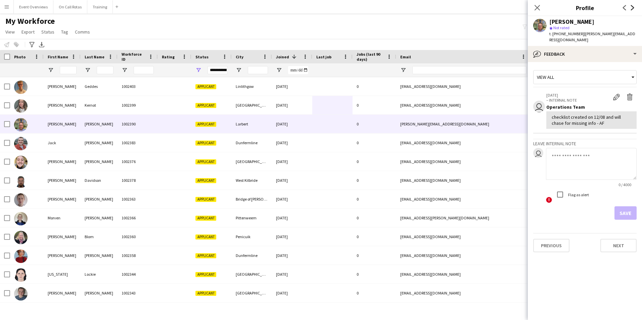
click at [631, 9] on icon "Next" at bounding box center [632, 7] width 5 height 5
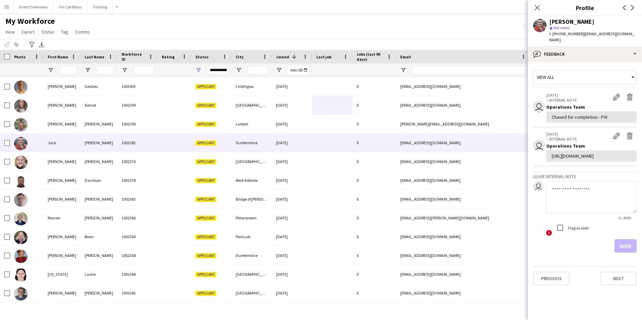
click at [621, 9] on app-icon "Previous" at bounding box center [625, 8] width 8 height 8
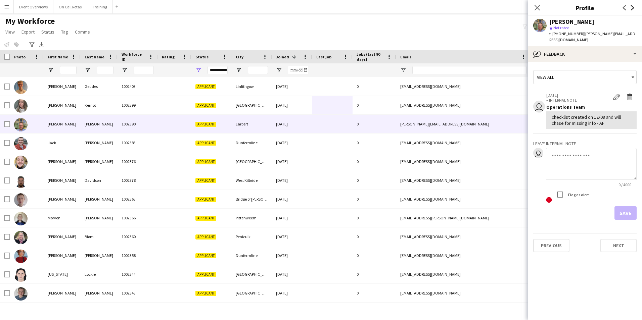
click at [635, 7] on icon "Next" at bounding box center [632, 7] width 5 height 5
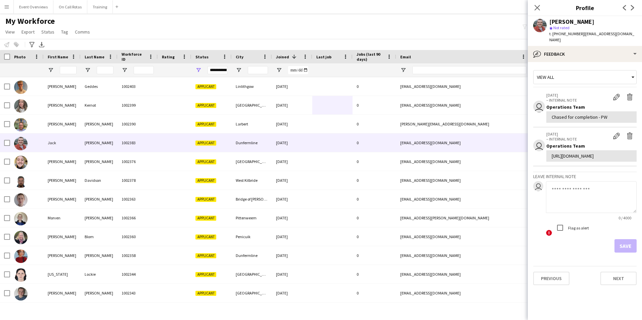
click at [633, 10] on icon "Next" at bounding box center [632, 7] width 5 height 5
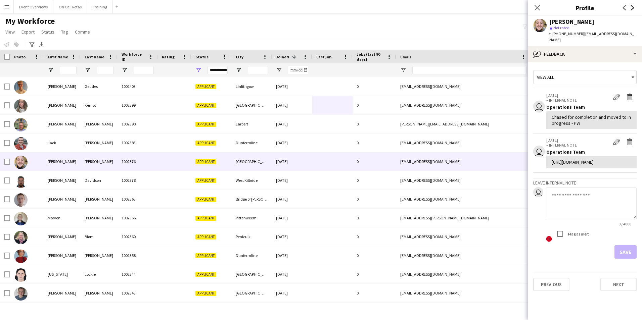
click at [633, 10] on icon "Next" at bounding box center [632, 7] width 5 height 5
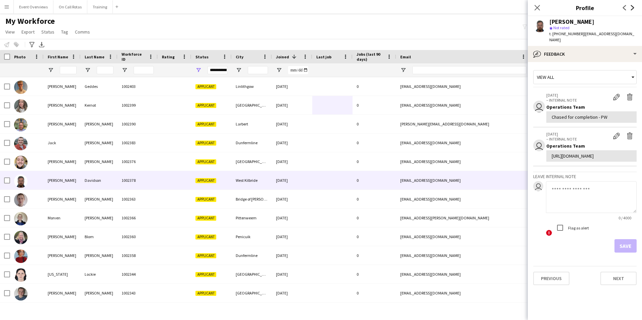
click at [633, 10] on icon "Next" at bounding box center [632, 7] width 5 height 5
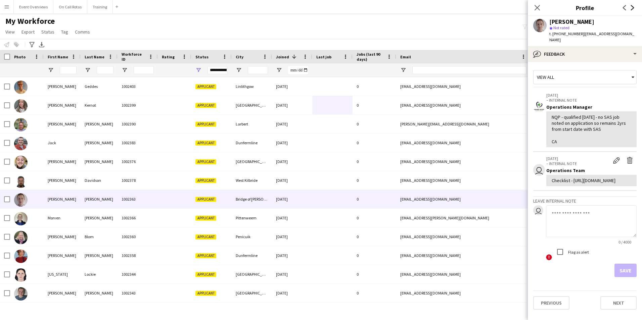
click at [633, 10] on icon "Next" at bounding box center [632, 7] width 5 height 5
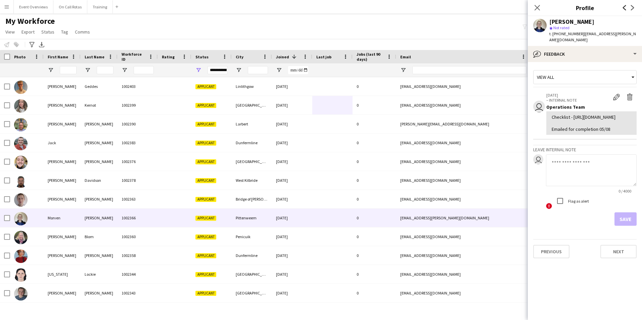
click at [623, 7] on icon at bounding box center [624, 7] width 3 height 5
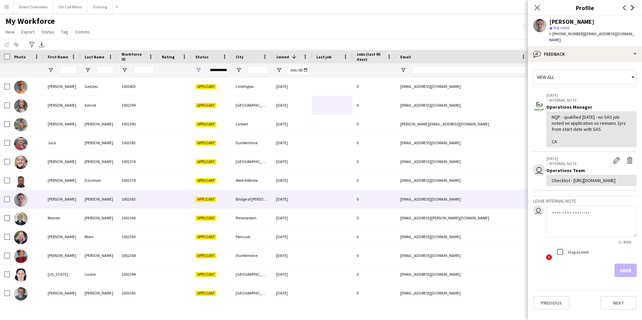
click at [631, 8] on icon "Next" at bounding box center [632, 7] width 5 height 5
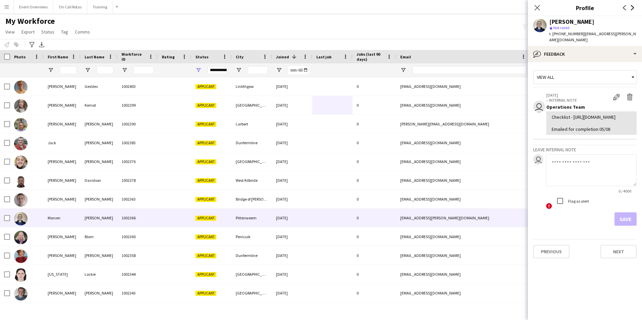
click at [631, 7] on icon "Next" at bounding box center [632, 7] width 5 height 5
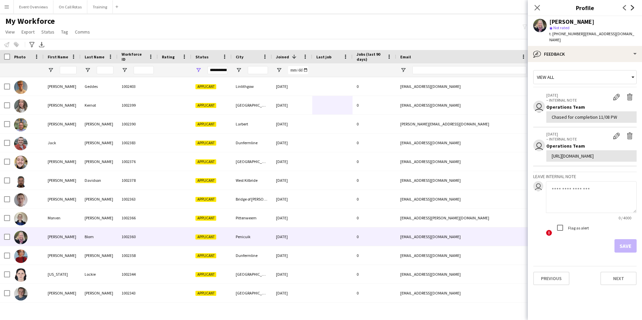
click at [631, 7] on icon "Next" at bounding box center [632, 7] width 5 height 5
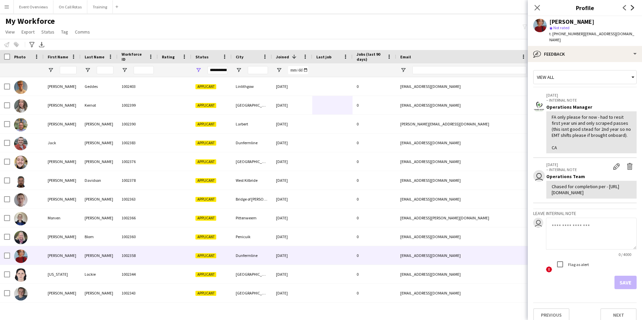
click at [631, 7] on icon "Next" at bounding box center [632, 7] width 5 height 5
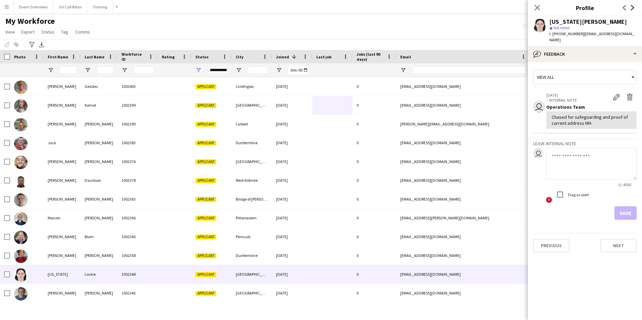
click at [631, 7] on icon "Next" at bounding box center [632, 7] width 5 height 5
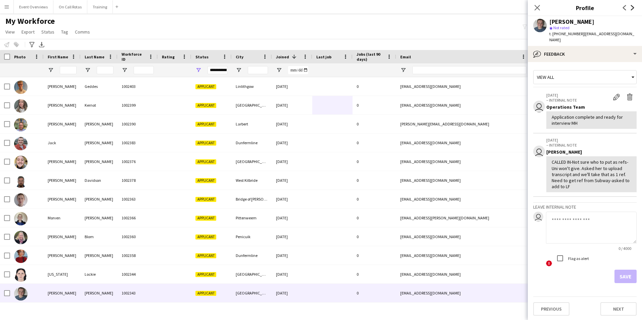
click at [631, 7] on icon "Next" at bounding box center [632, 7] width 5 height 5
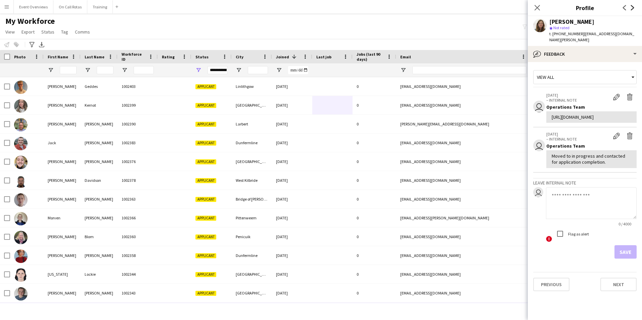
click at [632, 7] on icon "Next" at bounding box center [632, 7] width 5 height 5
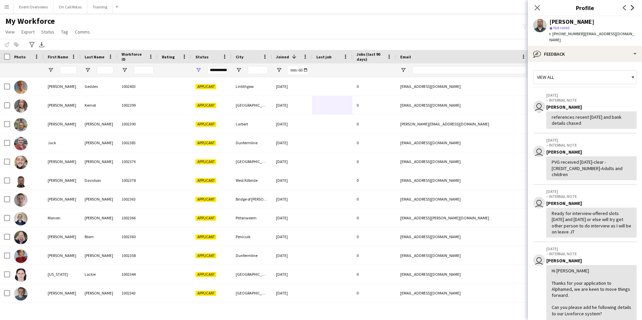
click at [632, 7] on icon "Next" at bounding box center [632, 7] width 5 height 5
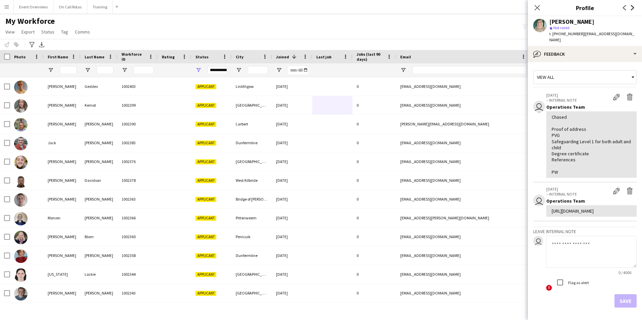
click at [632, 7] on icon "Next" at bounding box center [632, 7] width 5 height 5
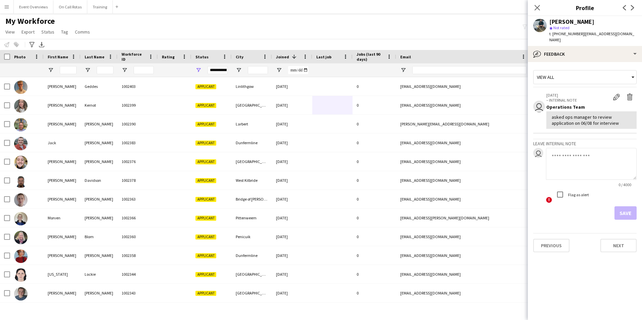
click at [630, 6] on app-icon "Next" at bounding box center [633, 8] width 8 height 8
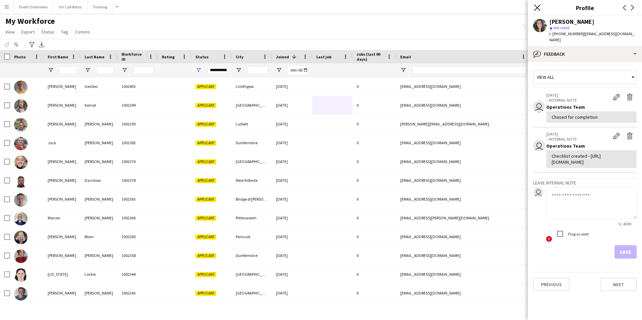
click at [536, 6] on icon at bounding box center [537, 7] width 6 height 6
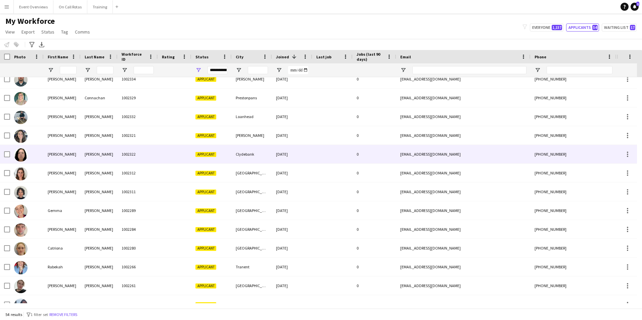
scroll to position [142, 0]
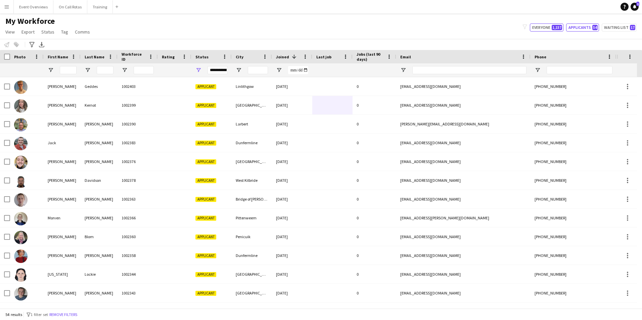
drag, startPoint x: 549, startPoint y: 24, endPoint x: 505, endPoint y: 34, distance: 45.8
click at [549, 24] on button "Everyone 1,157" at bounding box center [547, 28] width 34 height 8
type input "**********"
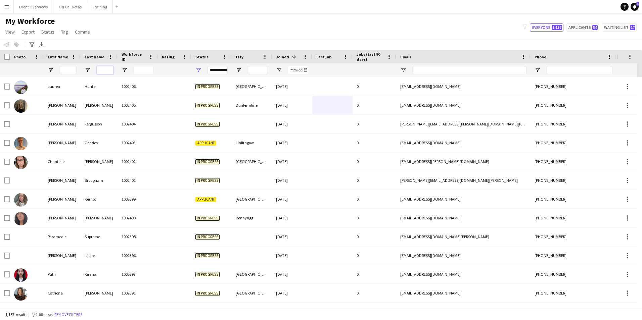
click at [101, 70] on input "Last Name Filter Input" at bounding box center [105, 70] width 17 height 8
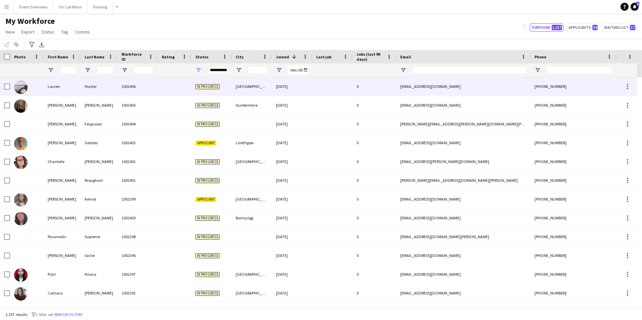
click at [214, 86] on span "In progress" at bounding box center [208, 86] width 24 height 5
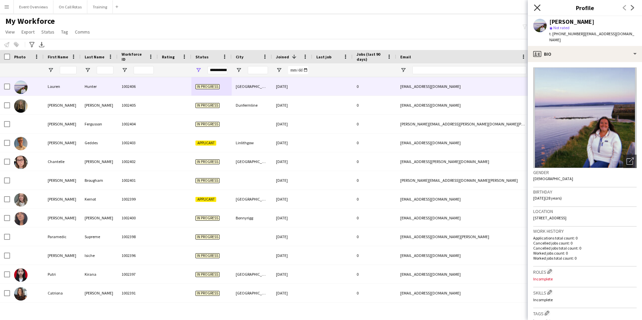
click at [539, 8] on icon "Close pop-in" at bounding box center [537, 7] width 6 height 6
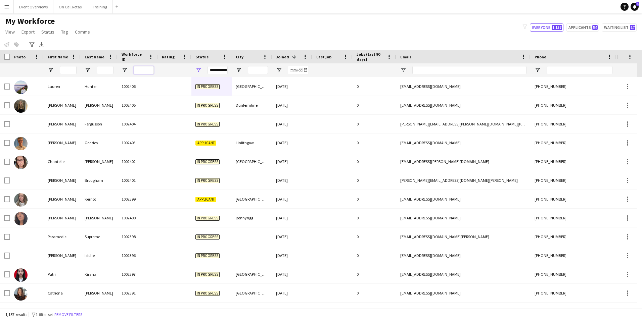
click at [143, 71] on input "Workforce ID Filter Input" at bounding box center [144, 70] width 20 height 8
click at [110, 68] on input "Last Name Filter Input" at bounding box center [105, 70] width 17 height 8
click at [106, 72] on input "Last Name Filter Input" at bounding box center [105, 70] width 17 height 8
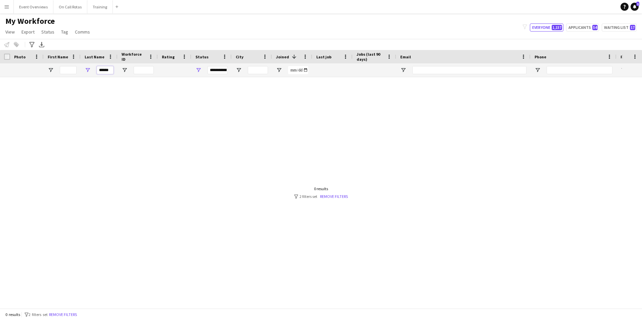
scroll to position [0, 0]
type input "*"
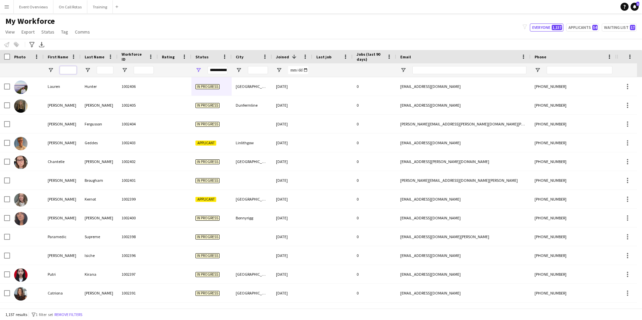
click at [74, 70] on input "First Name Filter Input" at bounding box center [68, 70] width 17 height 8
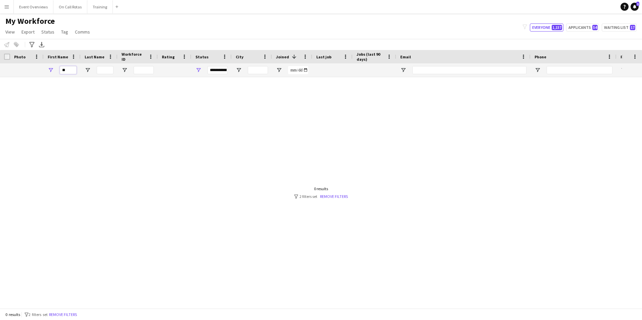
type input "*"
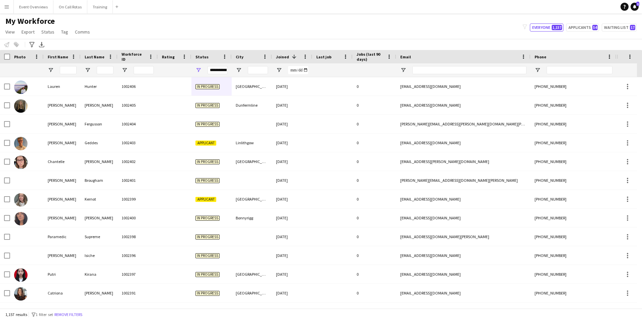
click at [221, 71] on div "**********" at bounding box center [218, 70] width 20 height 8
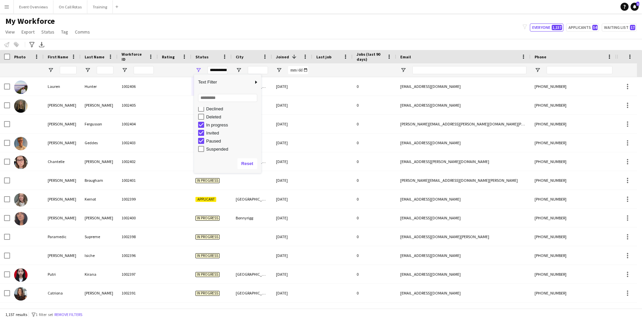
scroll to position [42, 0]
type input "**********"
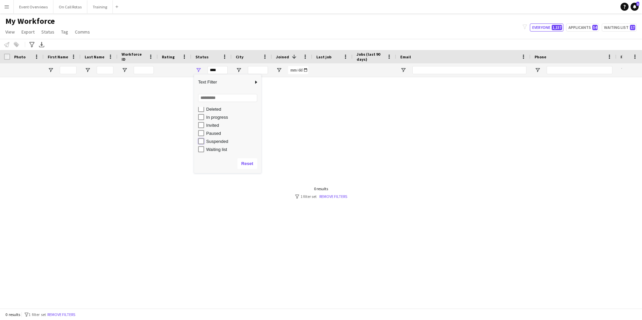
type input "**********"
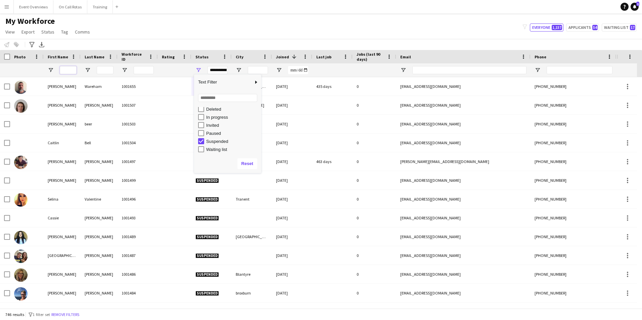
click at [67, 69] on input "First Name Filter Input" at bounding box center [68, 70] width 17 height 8
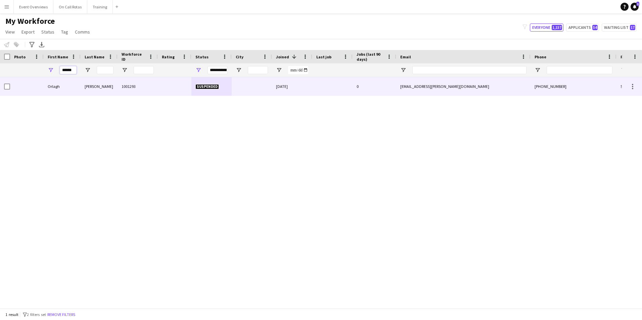
type input "******"
click at [189, 85] on div at bounding box center [175, 86] width 34 height 18
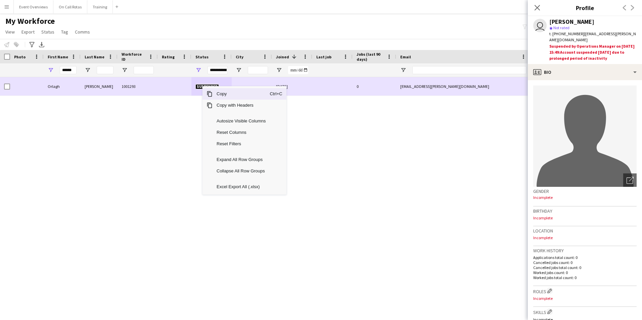
click at [186, 88] on div at bounding box center [175, 86] width 34 height 18
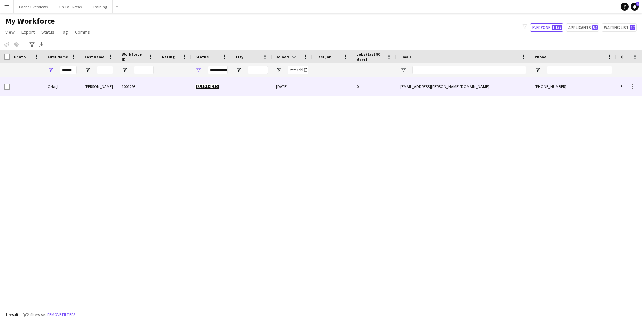
click at [186, 88] on div at bounding box center [175, 86] width 34 height 18
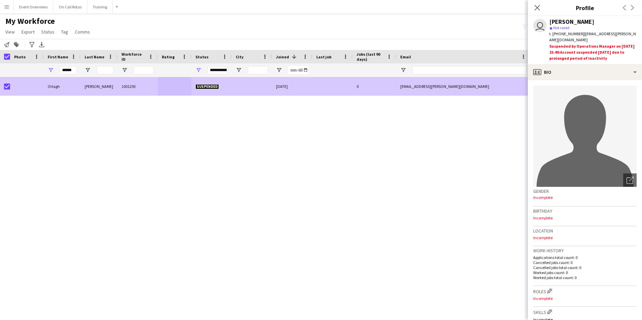
click at [209, 87] on span "Suspended" at bounding box center [208, 86] width 24 height 5
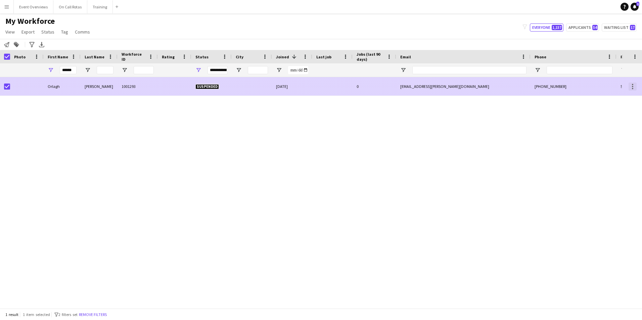
click at [630, 87] on div at bounding box center [633, 87] width 8 height 8
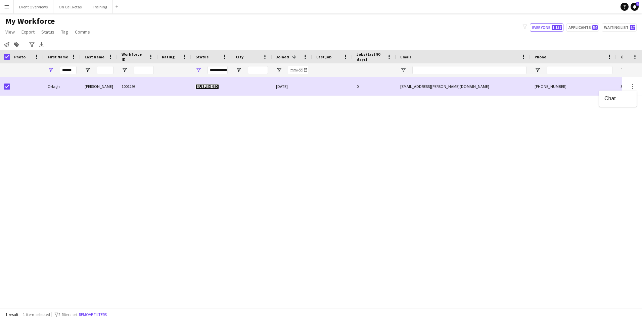
click at [633, 87] on div at bounding box center [321, 160] width 642 height 320
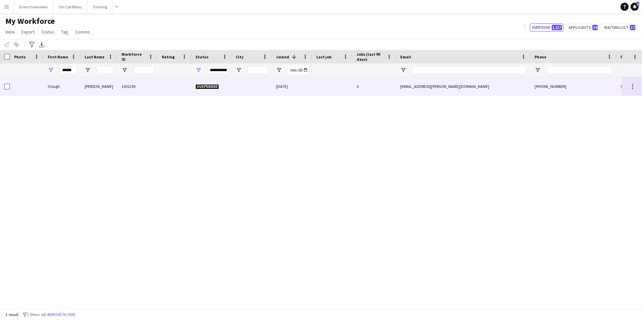
click at [210, 84] on div "Suspended" at bounding box center [211, 86] width 40 height 18
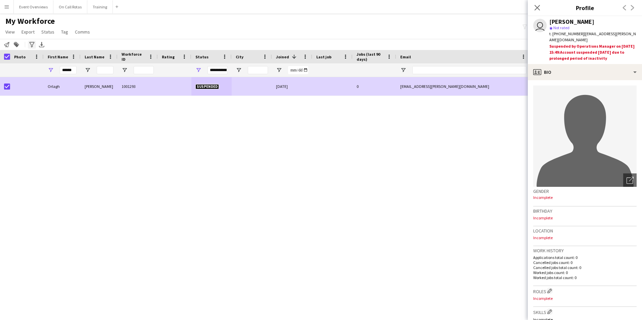
click at [33, 43] on icon "Advanced filters" at bounding box center [31, 44] width 5 height 5
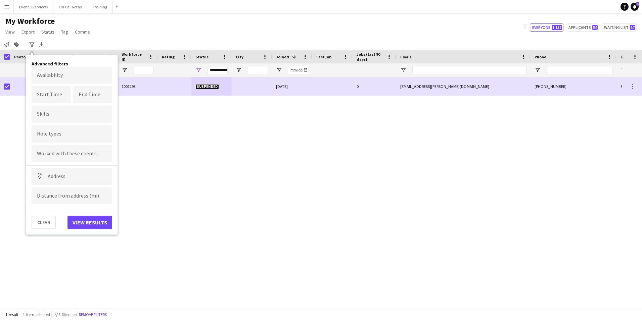
click at [78, 40] on div "Notify workforce Add to tag Search tags magnifier Add tag Advanced filters Adva…" at bounding box center [321, 44] width 642 height 11
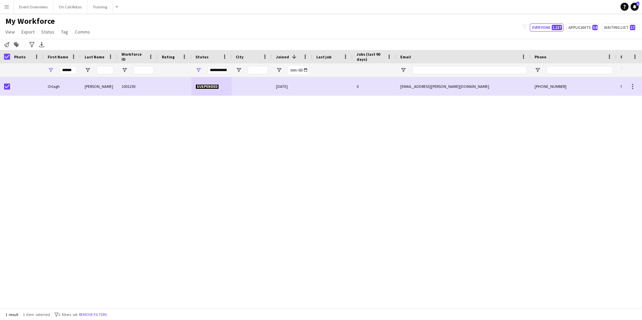
click at [216, 70] on div "**********" at bounding box center [218, 70] width 20 height 8
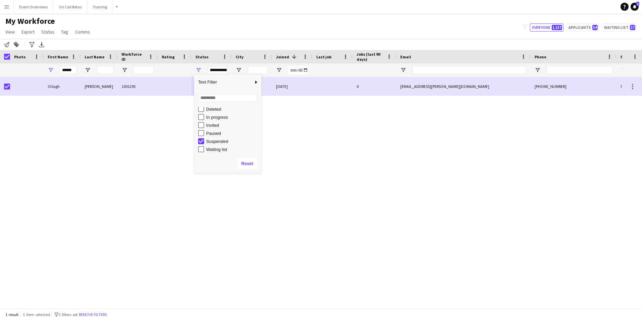
click at [122, 139] on div "Orlagh McGlade 1001293 Suspended 24-08-2023 0 orlagh.mcglade@outlook.com +44077…" at bounding box center [311, 190] width 622 height 226
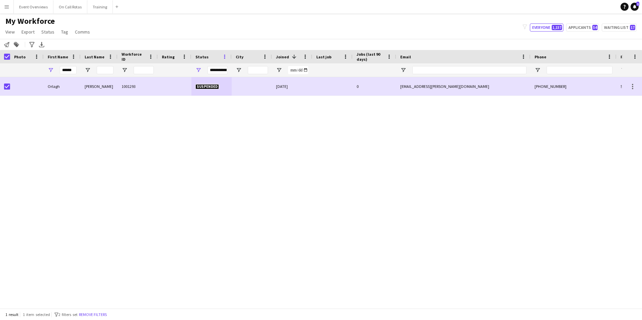
click at [224, 58] on span at bounding box center [225, 57] width 6 height 6
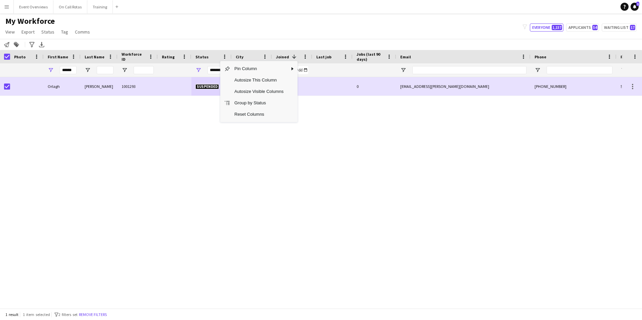
click at [162, 143] on div "Orlagh McGlade 1001293 Suspended 24-08-2023 0 orlagh.mcglade@outlook.com +44077…" at bounding box center [311, 190] width 622 height 226
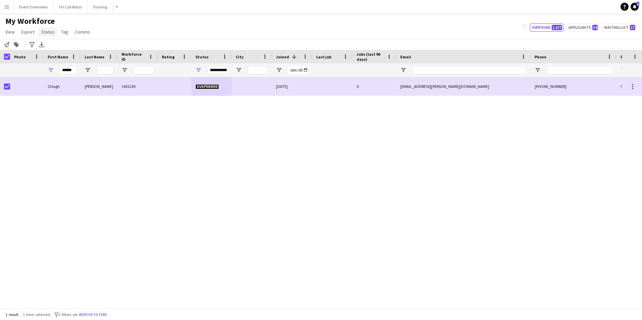
click at [45, 32] on span "Status" at bounding box center [47, 32] width 13 height 6
click at [47, 46] on span "Edit" at bounding box center [48, 46] width 8 height 6
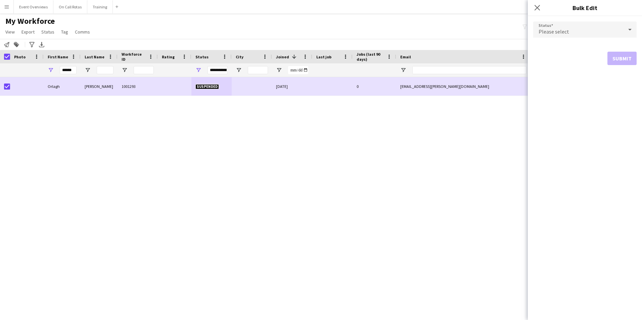
click at [556, 29] on span "Please select" at bounding box center [554, 31] width 31 height 7
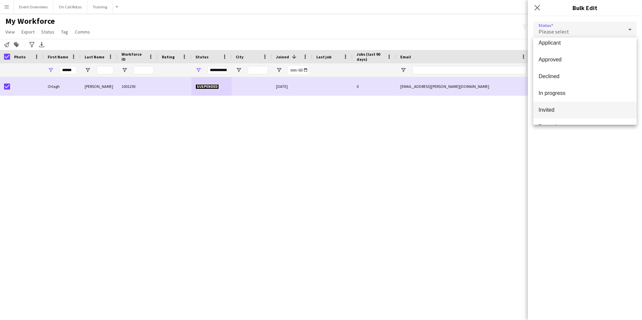
scroll to position [34, 0]
click at [558, 85] on span "In progress" at bounding box center [585, 82] width 93 height 6
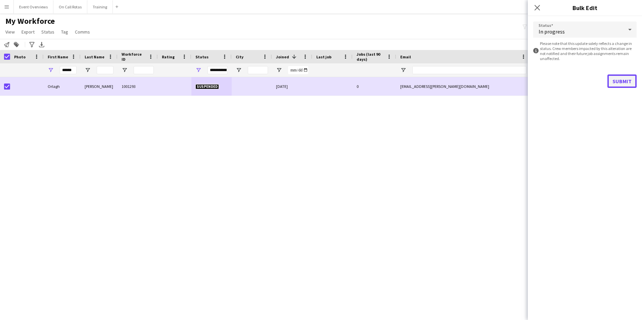
click at [620, 78] on button "Submit" at bounding box center [622, 81] width 29 height 13
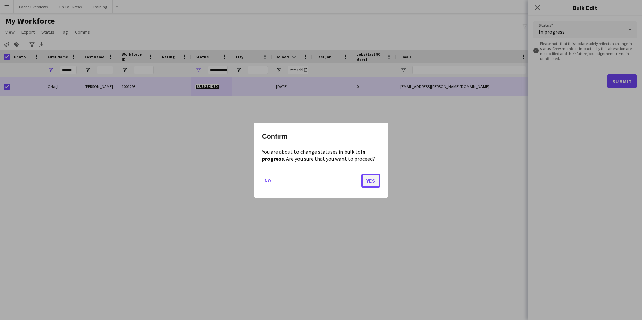
click at [370, 180] on button "Yes" at bounding box center [370, 180] width 19 height 13
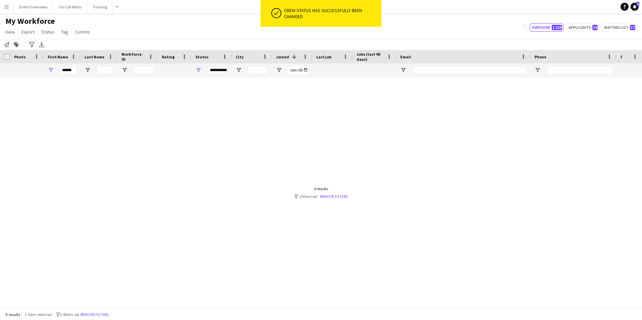
click at [216, 71] on div "**********" at bounding box center [218, 70] width 20 height 8
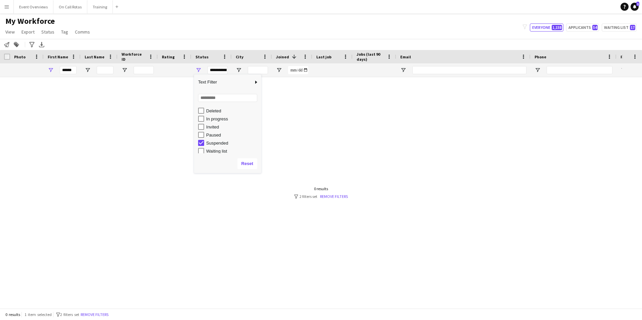
scroll to position [42, 0]
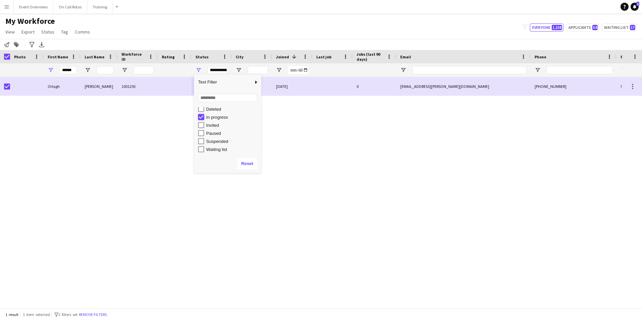
type input "***"
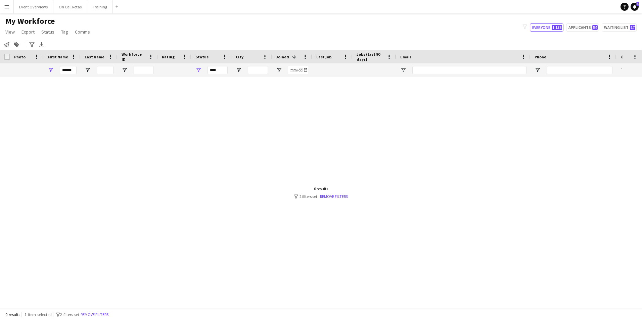
click at [77, 72] on div "******" at bounding box center [62, 69] width 37 height 13
drag, startPoint x: 74, startPoint y: 71, endPoint x: 47, endPoint y: 71, distance: 26.5
click at [47, 71] on div "******" at bounding box center [62, 69] width 37 height 13
click at [217, 72] on div "***" at bounding box center [218, 70] width 20 height 8
type input "**********"
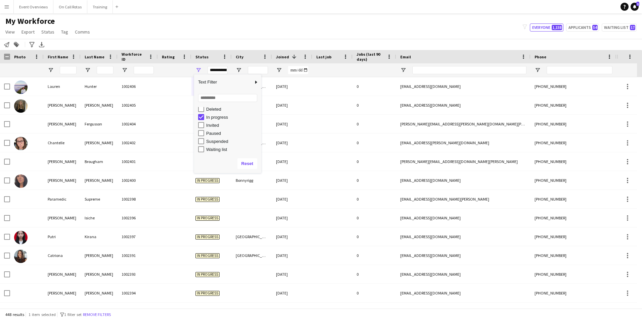
click at [278, 28] on div "My Workforce View Views Default view Active Staff Applications - First Aider Ap…" at bounding box center [321, 27] width 642 height 23
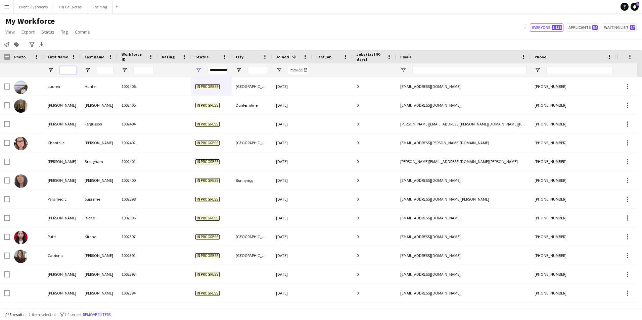
click at [70, 70] on input "First Name Filter Input" at bounding box center [68, 70] width 17 height 8
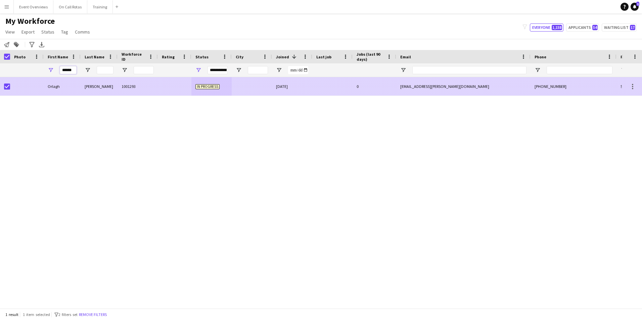
type input "******"
click at [158, 89] on div at bounding box center [175, 86] width 34 height 18
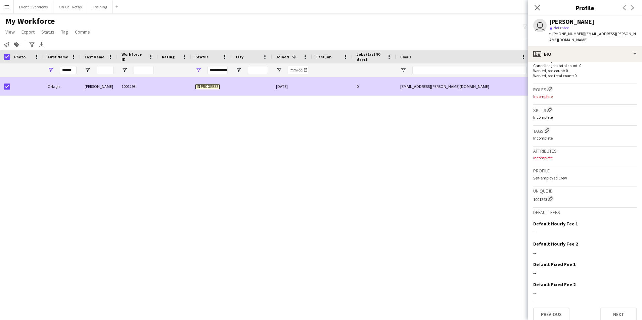
scroll to position [0, 0]
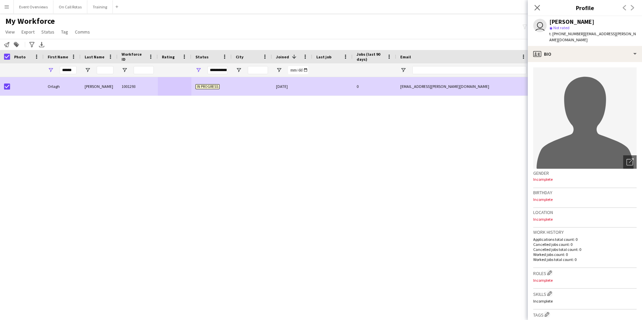
click at [214, 69] on div "**********" at bounding box center [218, 70] width 20 height 8
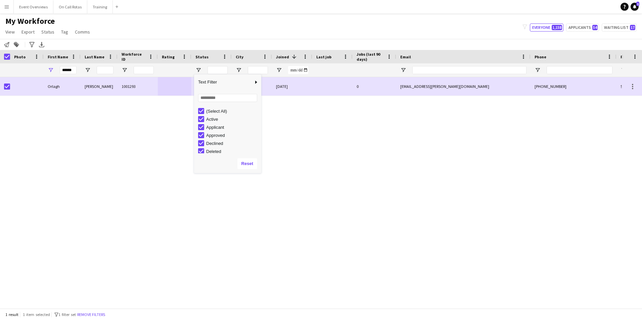
click at [134, 121] on div "Orlagh McGlade 1001293 In progress 24-08-2023 0 orlagh.mcglade@outlook.com +440…" at bounding box center [311, 190] width 622 height 226
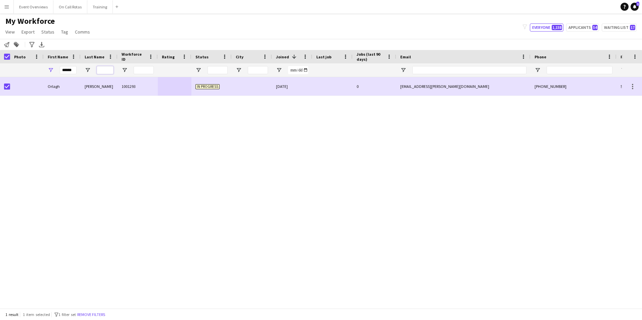
click at [105, 72] on input "Last Name Filter Input" at bounding box center [105, 70] width 17 height 8
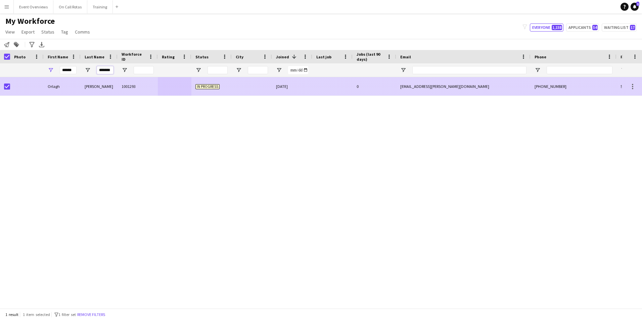
scroll to position [0, 1]
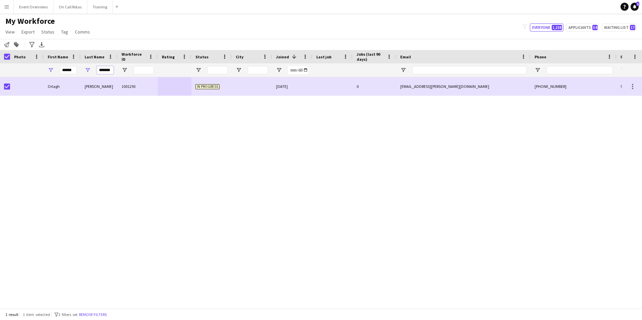
type input "*******"
click at [220, 72] on input "Status Filter Input" at bounding box center [218, 70] width 20 height 8
click at [200, 71] on span "Open Filter Menu" at bounding box center [199, 70] width 6 height 6
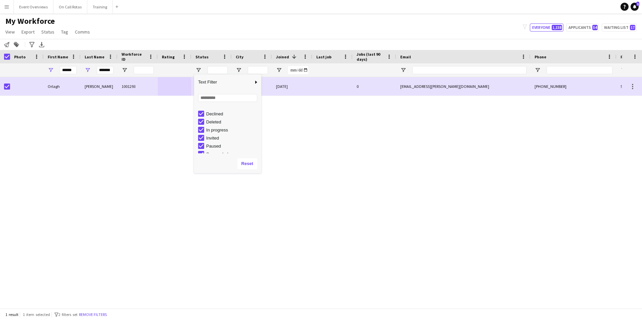
scroll to position [42, 0]
click at [238, 212] on div "Orlagh McGlade 1001293 In progress 24-08-2023 0 orlagh.mcglade@outlook.com +440…" at bounding box center [311, 190] width 622 height 226
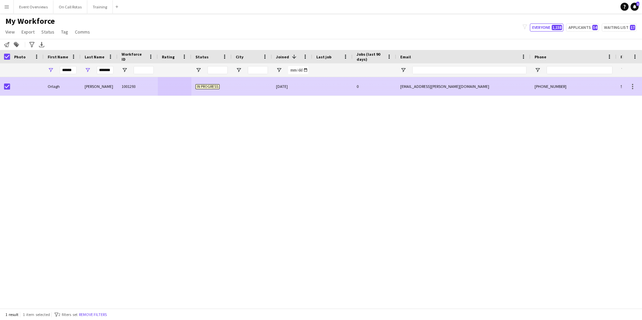
click at [221, 87] on div "In progress" at bounding box center [211, 86] width 40 height 18
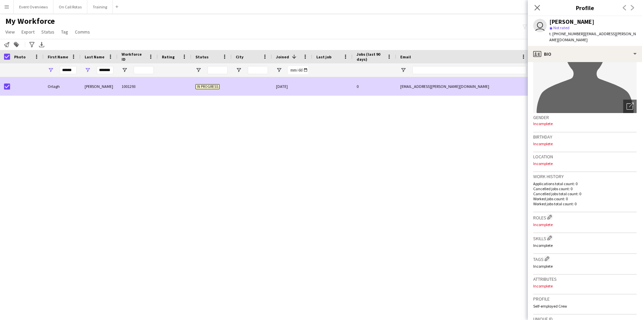
scroll to position [0, 0]
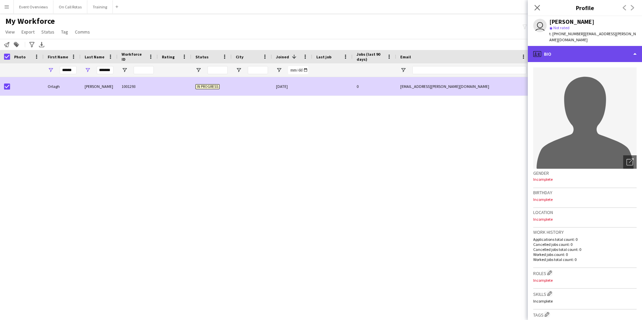
click at [566, 50] on div "profile Bio" at bounding box center [585, 54] width 114 height 16
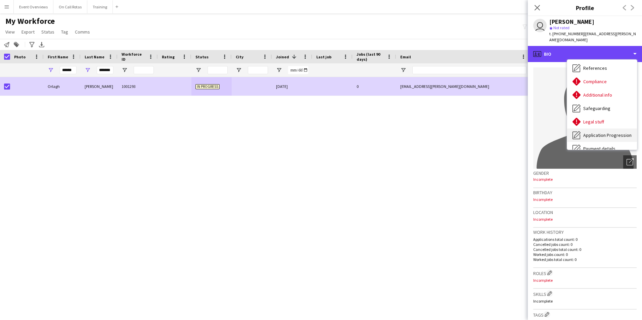
scroll to position [117, 0]
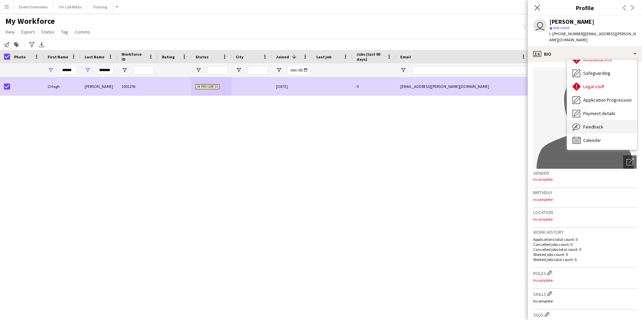
click at [594, 124] on span "Feedback" at bounding box center [594, 127] width 20 height 6
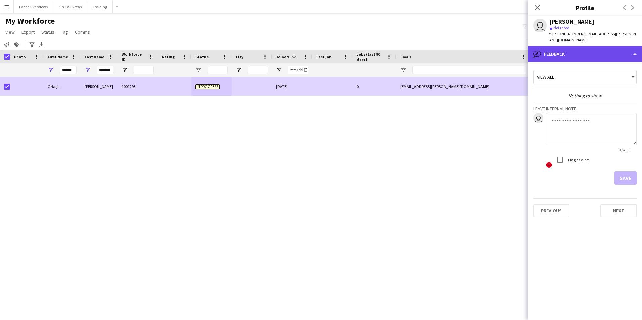
click at [566, 51] on div "bubble-pencil Feedback" at bounding box center [585, 54] width 114 height 16
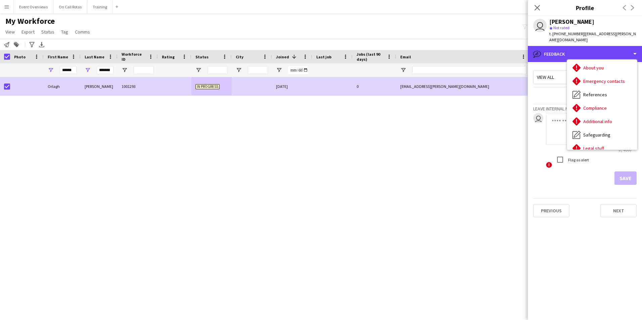
scroll to position [0, 0]
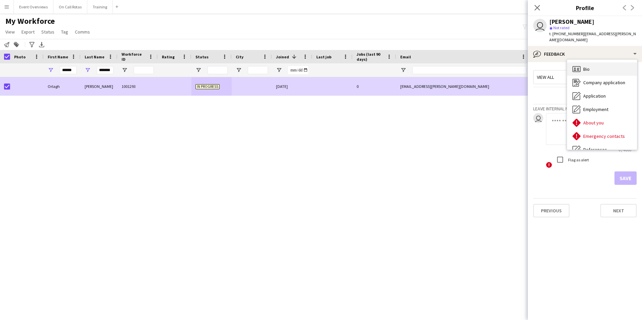
click at [586, 66] on span "Bio" at bounding box center [587, 69] width 6 height 6
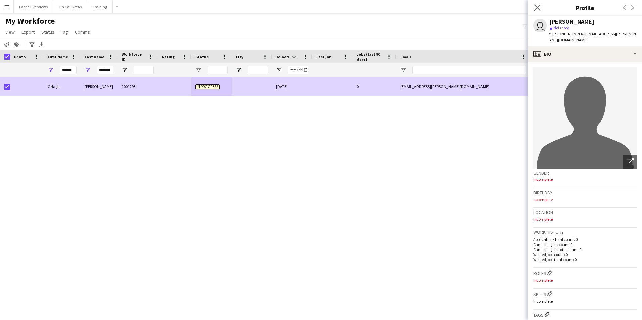
click at [533, 5] on app-icon "Close pop-in" at bounding box center [538, 8] width 10 height 10
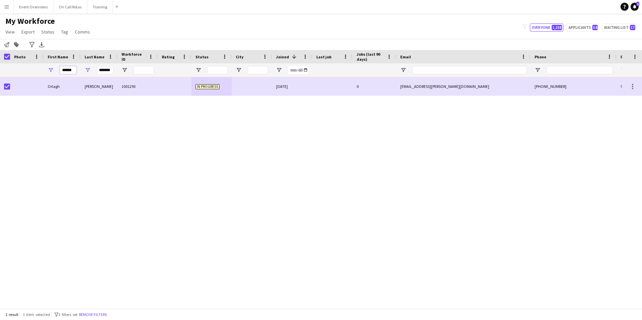
drag, startPoint x: 74, startPoint y: 72, endPoint x: 57, endPoint y: 73, distance: 16.8
click at [57, 73] on div "******" at bounding box center [62, 69] width 37 height 13
drag, startPoint x: 99, startPoint y: 71, endPoint x: 136, endPoint y: 71, distance: 37.0
click at [136, 71] on div "*******" at bounding box center [364, 69] width 728 height 13
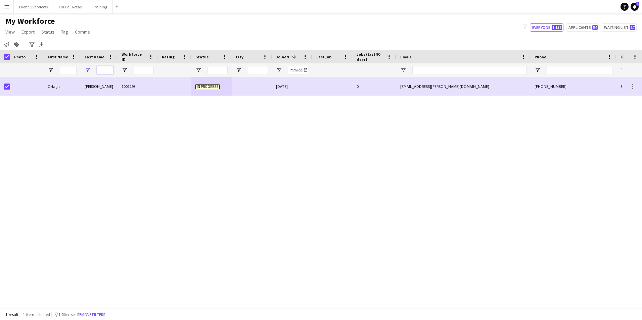
scroll to position [0, 0]
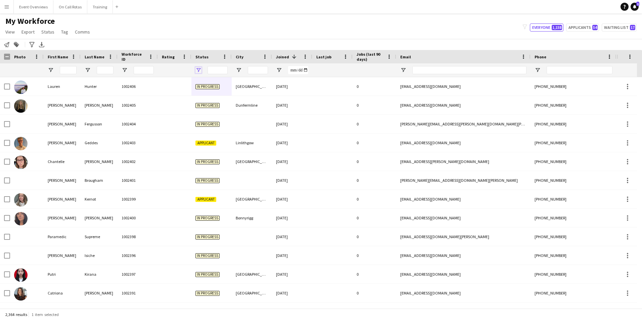
click at [197, 70] on span "Open Filter Menu" at bounding box center [199, 70] width 6 height 6
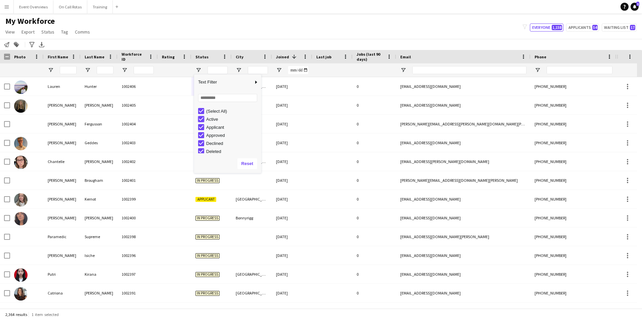
type input "**********"
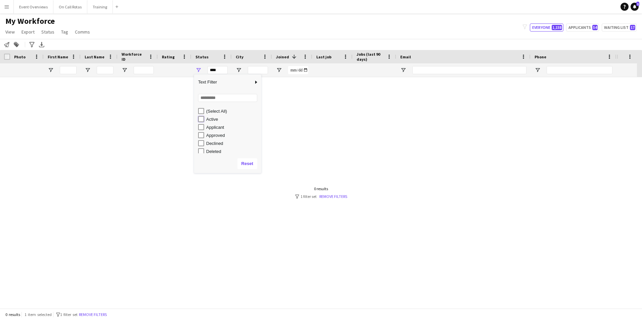
type input "**********"
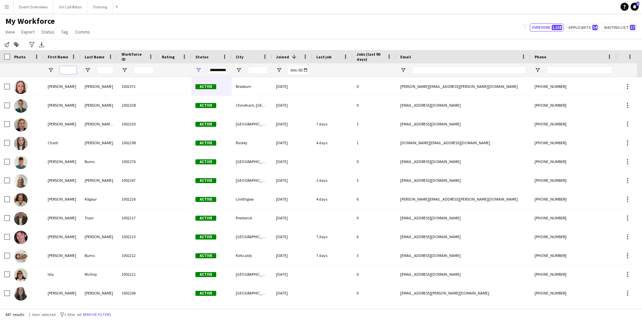
drag, startPoint x: 66, startPoint y: 70, endPoint x: 81, endPoint y: 70, distance: 15.5
click at [66, 70] on input "First Name Filter Input" at bounding box center [68, 70] width 17 height 8
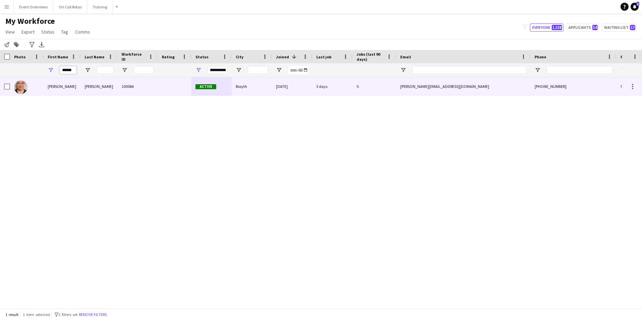
type input "******"
click at [92, 87] on div "Latto" at bounding box center [99, 86] width 37 height 18
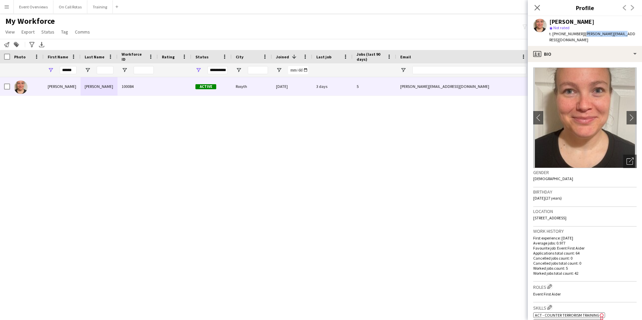
drag, startPoint x: 616, startPoint y: 33, endPoint x: 582, endPoint y: 33, distance: 34.3
click at [582, 33] on span "| l.latto@outlook.com" at bounding box center [593, 36] width 86 height 11
copy span "l.latto@outlook.com"
click at [536, 10] on icon "Close pop-in" at bounding box center [537, 7] width 6 height 6
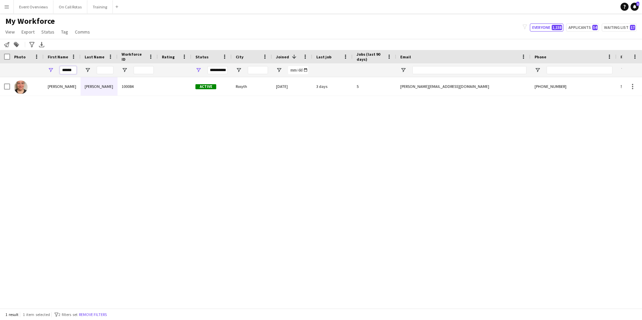
drag, startPoint x: 73, startPoint y: 68, endPoint x: 56, endPoint y: 70, distance: 16.2
click at [56, 70] on div "******" at bounding box center [62, 69] width 37 height 13
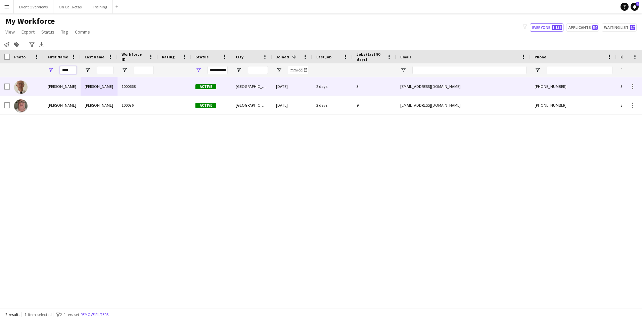
type input "****"
click at [112, 87] on div "Fairweather" at bounding box center [99, 86] width 37 height 18
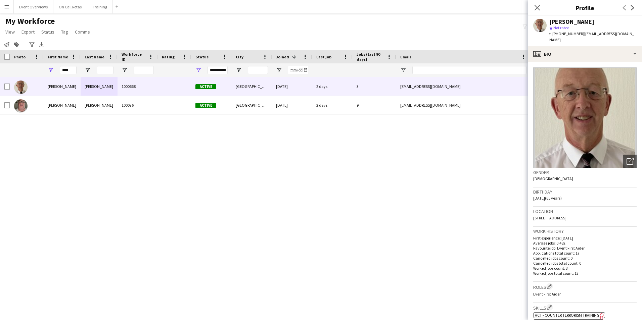
drag, startPoint x: 579, startPoint y: 213, endPoint x: 533, endPoint y: 213, distance: 46.0
click at [533, 213] on app-crew-profile-bio "Open photos pop-in Gender Male Birthday 22-01-1960 (65 years) Location 16 Muirf…" at bounding box center [585, 191] width 114 height 258
copy span "16 Muirfield, Perth, PH1 1JJ"
drag, startPoint x: 75, startPoint y: 73, endPoint x: 48, endPoint y: 74, distance: 26.6
click at [48, 74] on div "****" at bounding box center [62, 69] width 37 height 13
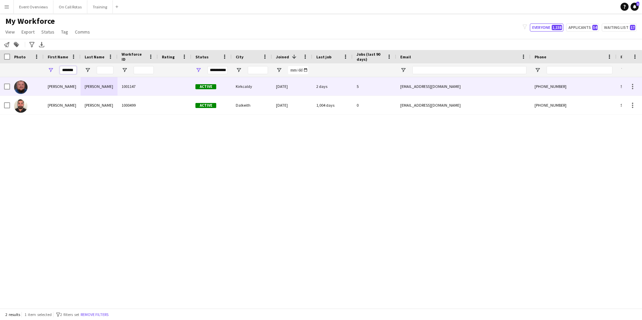
type input "*******"
click at [76, 88] on div "William" at bounding box center [62, 86] width 37 height 18
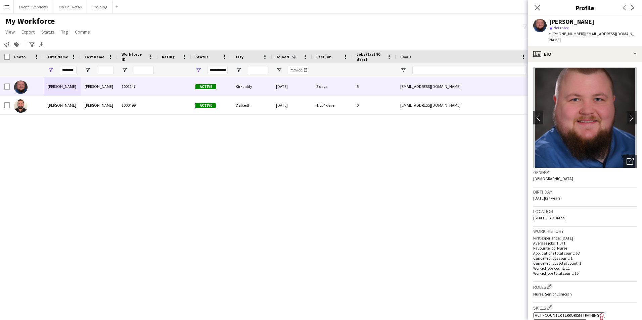
drag, startPoint x: 599, startPoint y: 209, endPoint x: 531, endPoint y: 215, distance: 67.8
click at [531, 215] on app-crew-profile-bio "chevron-left chevron-right Open photos pop-in Gender Male Birthday 14-06-1998 (…" at bounding box center [585, 191] width 114 height 258
copy span "42 Caithness Place, Kirkcaldy, KY1 3ED"
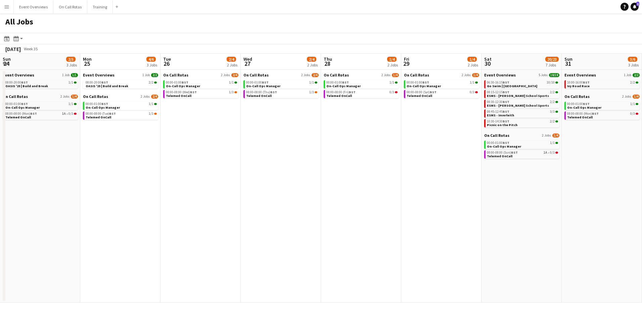
scroll to position [0, 231]
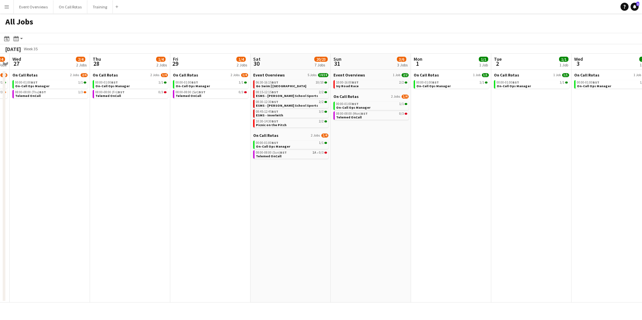
click at [7, 3] on button "Menu" at bounding box center [6, 6] width 13 height 13
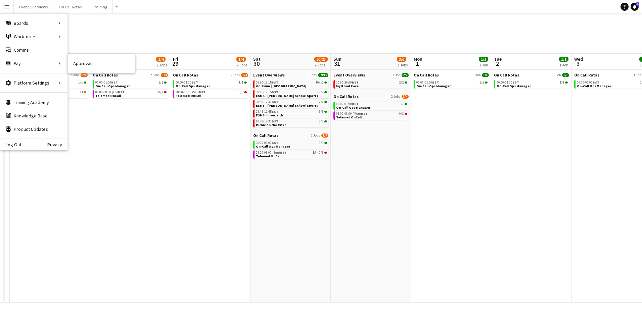
click at [78, 64] on link "Approvals" at bounding box center [101, 63] width 67 height 13
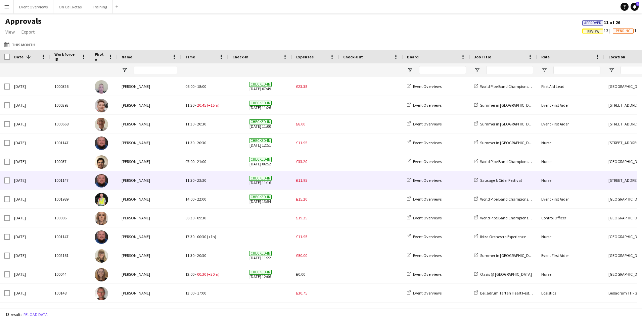
scroll to position [18, 0]
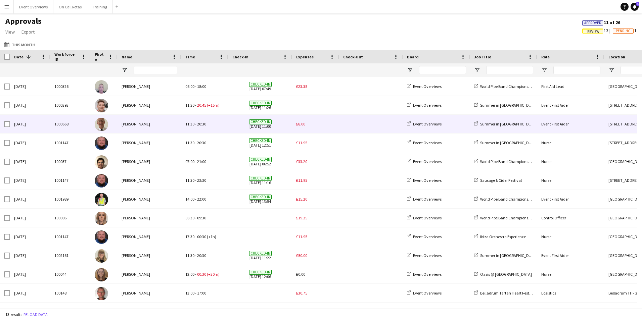
click at [302, 124] on span "£8.00" at bounding box center [300, 124] width 9 height 5
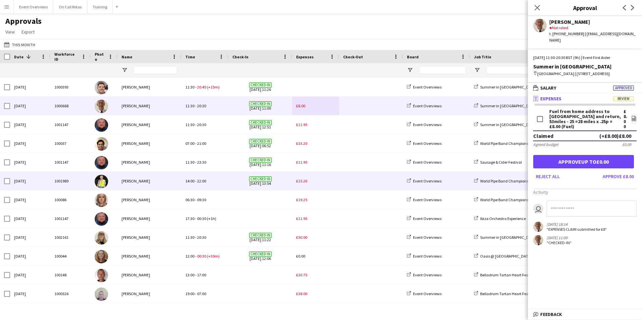
scroll to position [18, 0]
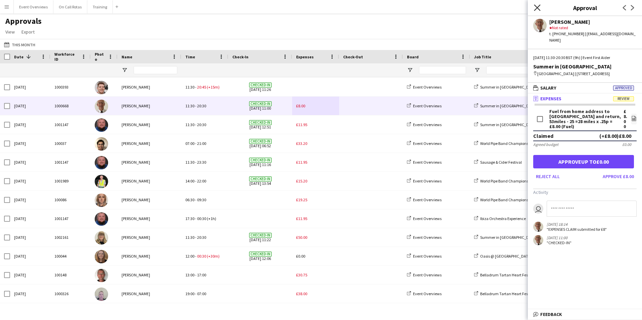
click at [534, 10] on icon "Close pop-in" at bounding box center [537, 7] width 6 height 6
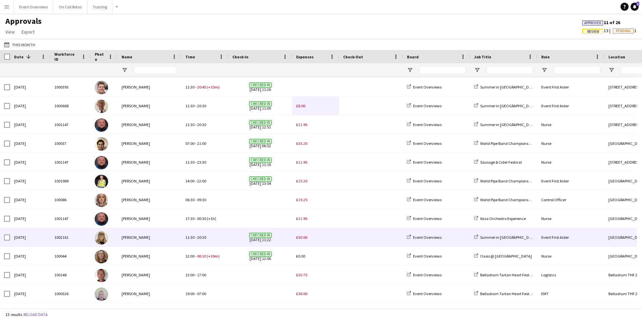
click at [308, 239] on div "£50.00" at bounding box center [315, 237] width 47 height 18
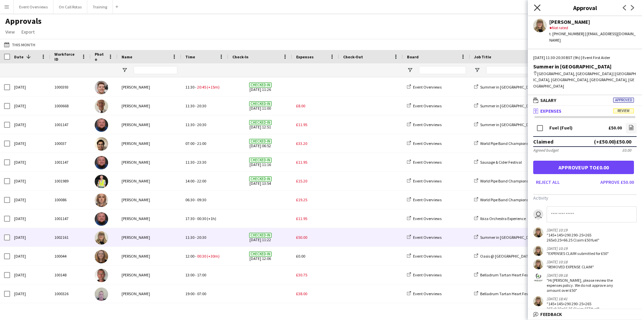
click at [538, 8] on icon at bounding box center [537, 7] width 6 height 6
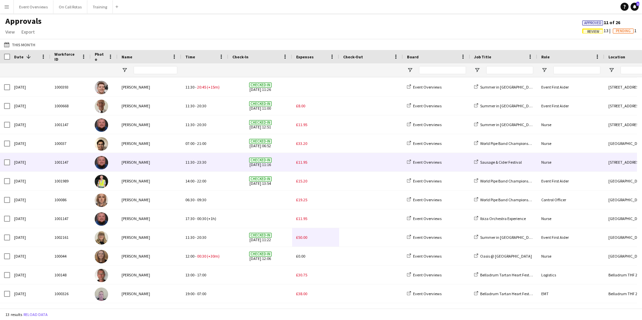
scroll to position [0, 0]
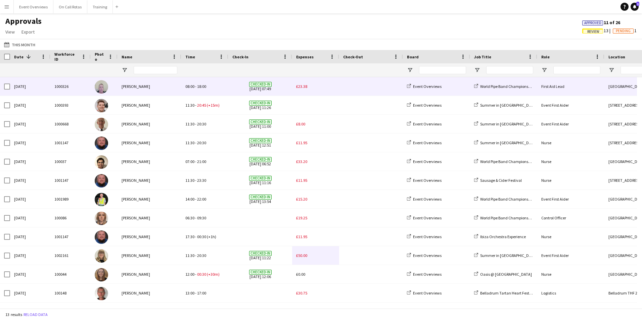
click at [235, 89] on span "Checked-in [DATE] 07:49" at bounding box center [260, 86] width 56 height 18
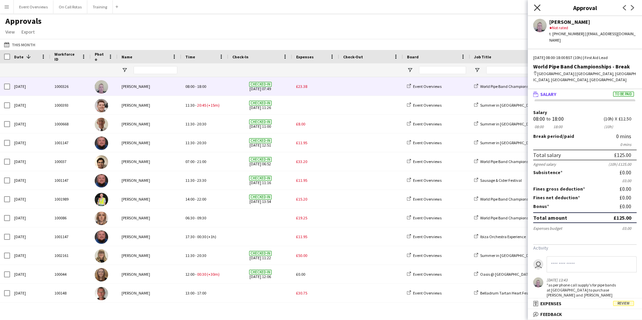
click at [539, 5] on icon "Close pop-in" at bounding box center [537, 7] width 6 height 6
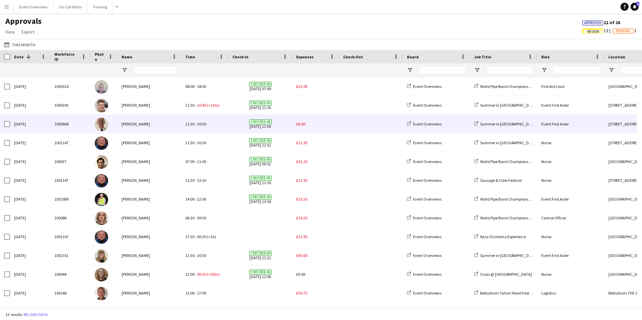
click at [301, 122] on span "£8.00" at bounding box center [300, 124] width 9 height 5
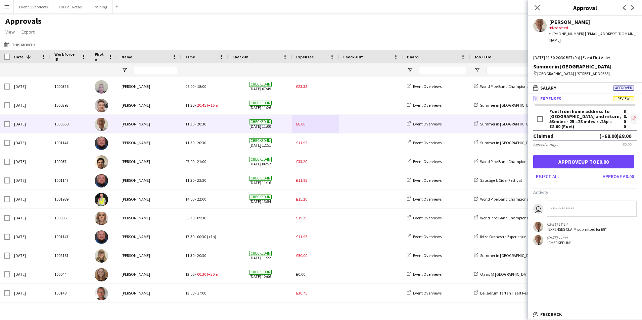
click at [632, 116] on icon "file-image" at bounding box center [634, 118] width 5 height 5
click at [624, 175] on button "Approve £8.00" at bounding box center [618, 176] width 37 height 11
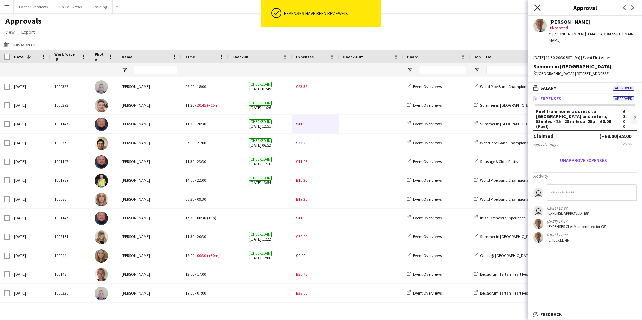
click at [537, 7] on icon at bounding box center [537, 7] width 6 height 6
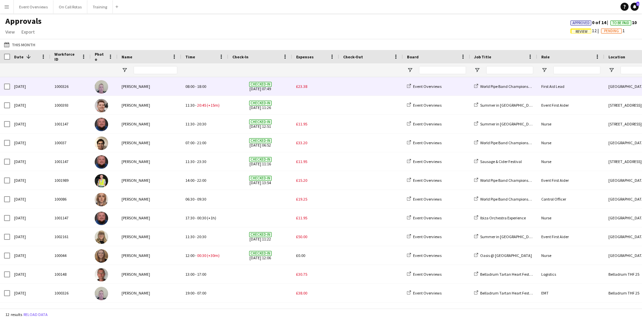
click at [314, 86] on div "£23.38" at bounding box center [315, 86] width 47 height 18
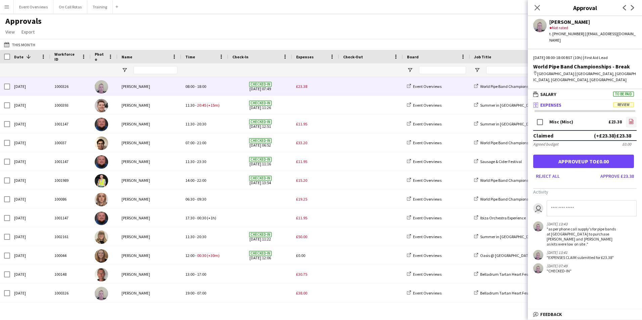
click at [630, 119] on icon at bounding box center [632, 121] width 4 height 5
click at [536, 6] on icon "Close pop-in" at bounding box center [537, 7] width 6 height 6
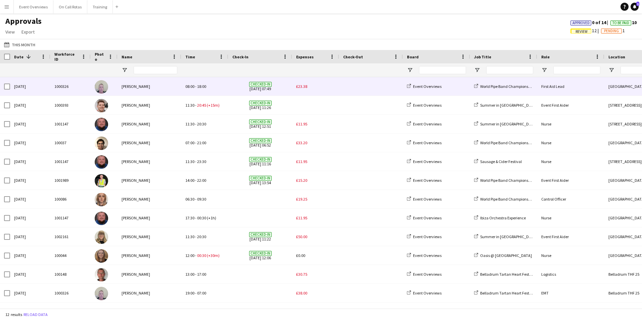
click at [341, 88] on div at bounding box center [371, 86] width 64 height 18
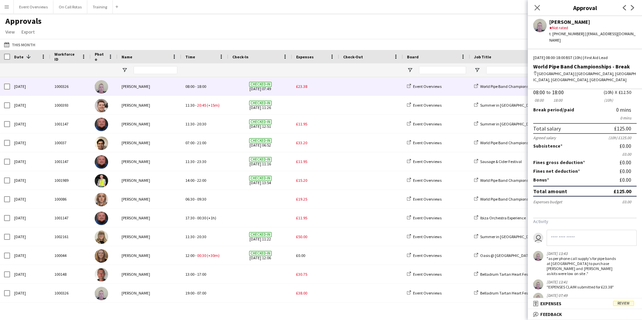
scroll to position [39, 0]
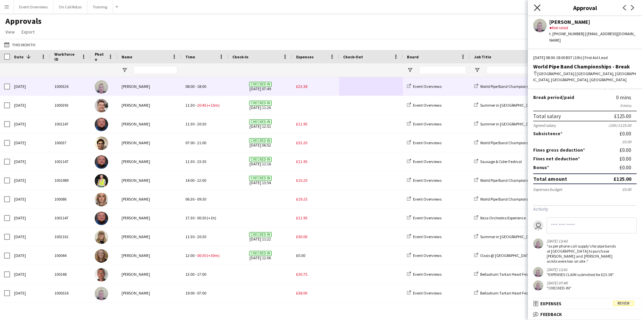
click at [539, 6] on icon at bounding box center [537, 7] width 6 height 6
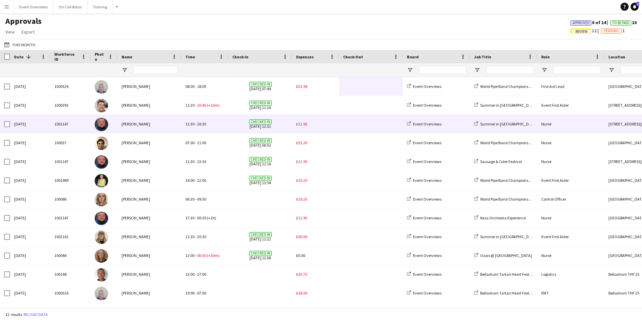
click at [298, 126] on span "£11.95" at bounding box center [301, 124] width 11 height 5
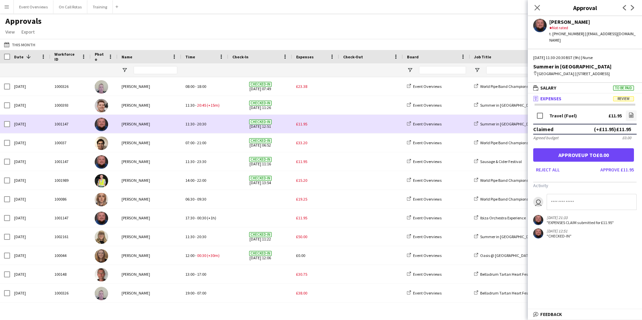
click at [306, 123] on span "£11.95" at bounding box center [301, 124] width 11 height 5
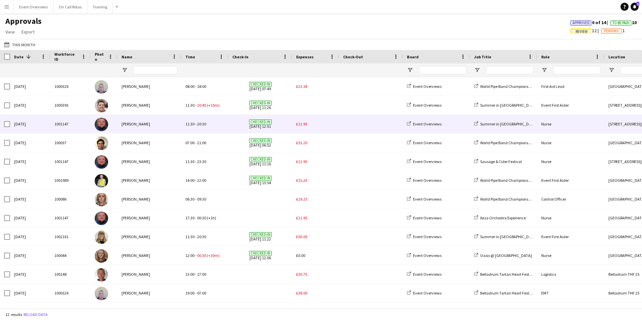
click at [298, 123] on span "£11.95" at bounding box center [301, 124] width 11 height 5
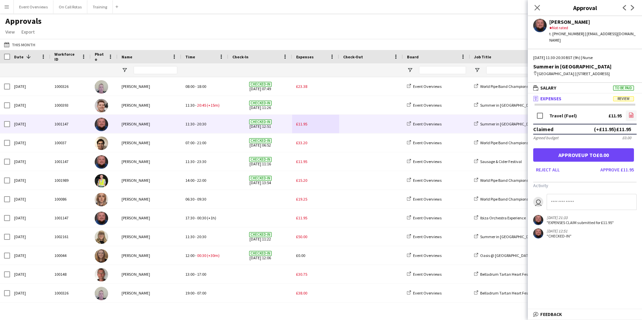
click at [632, 116] on icon "file-image" at bounding box center [631, 115] width 5 height 5
click at [568, 203] on input at bounding box center [592, 202] width 90 height 16
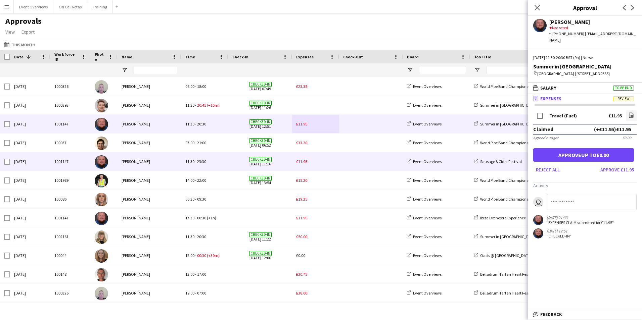
click at [302, 161] on span "£11.95" at bounding box center [301, 161] width 11 height 5
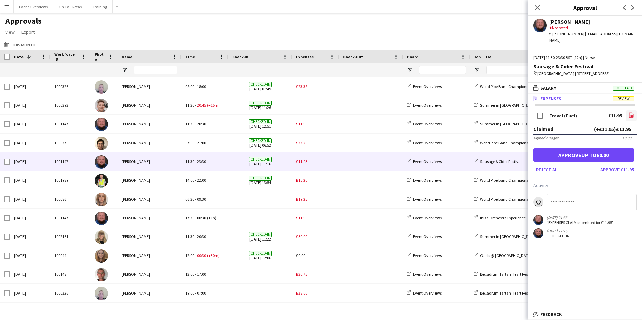
click at [630, 116] on icon at bounding box center [631, 116] width 3 height 2
click at [579, 208] on input at bounding box center [592, 202] width 90 height 16
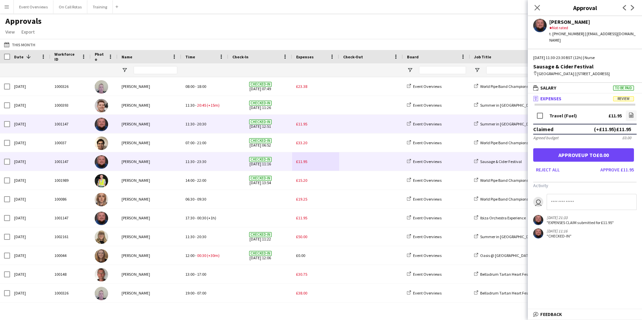
click at [293, 124] on div "£11.95" at bounding box center [315, 124] width 47 height 18
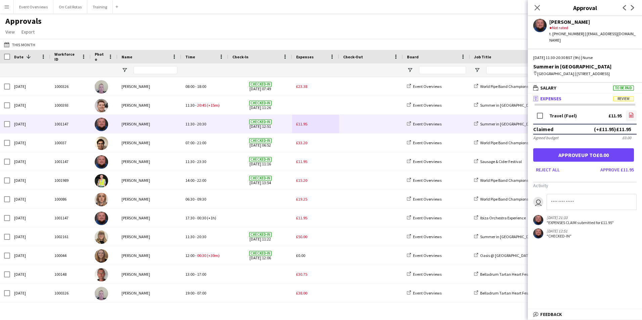
click at [632, 117] on icon at bounding box center [631, 116] width 3 height 2
click at [578, 201] on input at bounding box center [592, 202] width 90 height 16
type input "**********"
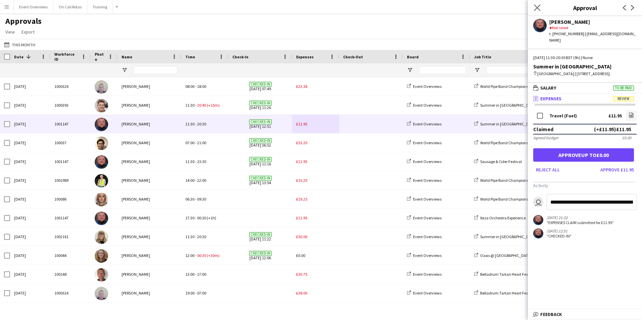
click at [541, 6] on icon "Close pop-in" at bounding box center [537, 7] width 6 height 6
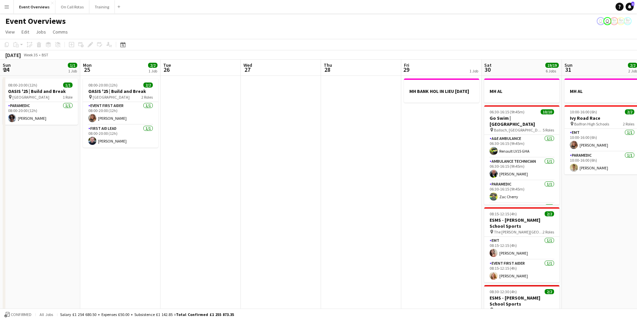
scroll to position [0, 231]
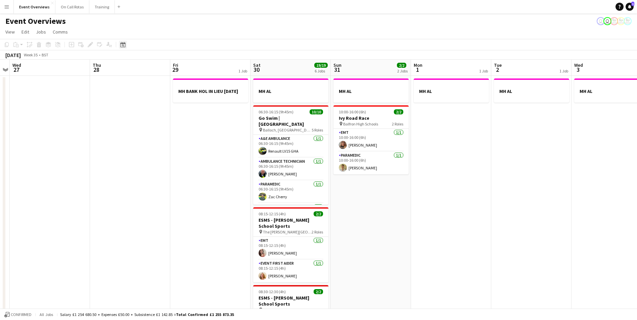
click at [124, 44] on icon at bounding box center [122, 44] width 5 height 5
click at [155, 118] on button "21" at bounding box center [150, 121] width 9 height 9
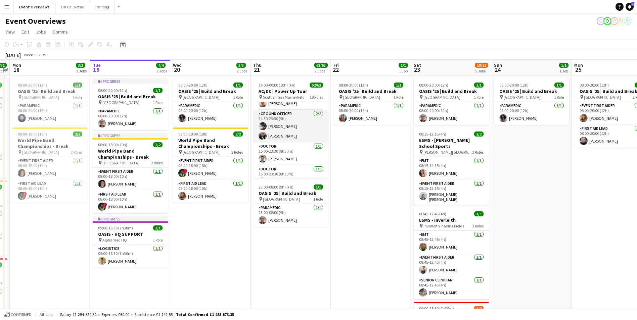
scroll to position [134, 0]
